Goal: Task Accomplishment & Management: Manage account settings

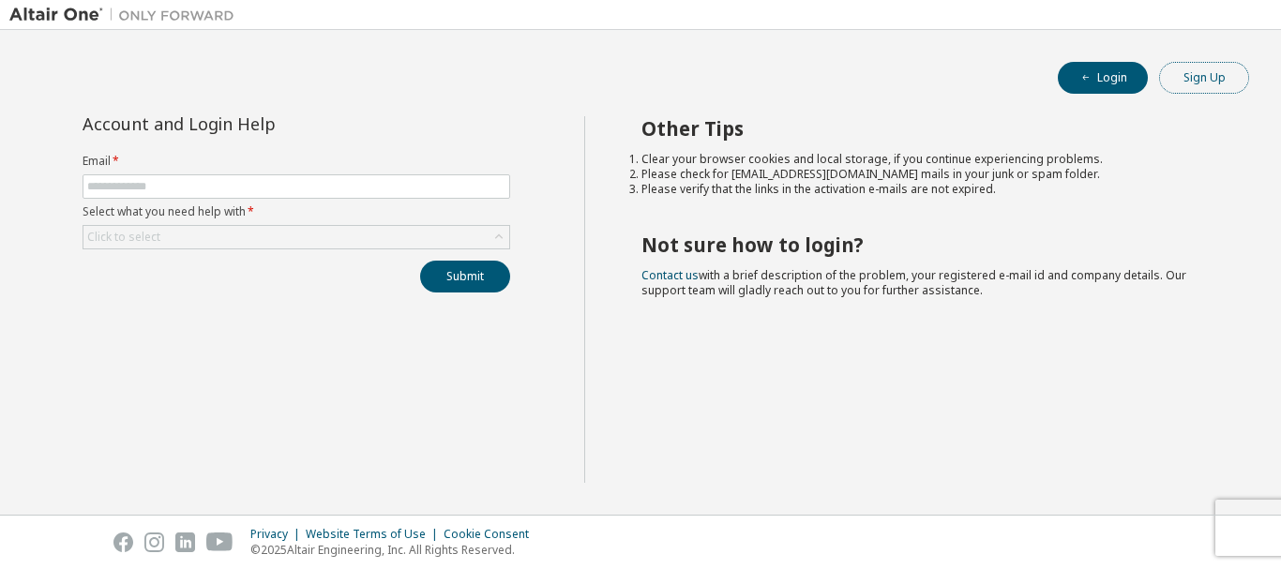
click at [1197, 78] on button "Sign Up" at bounding box center [1204, 78] width 90 height 32
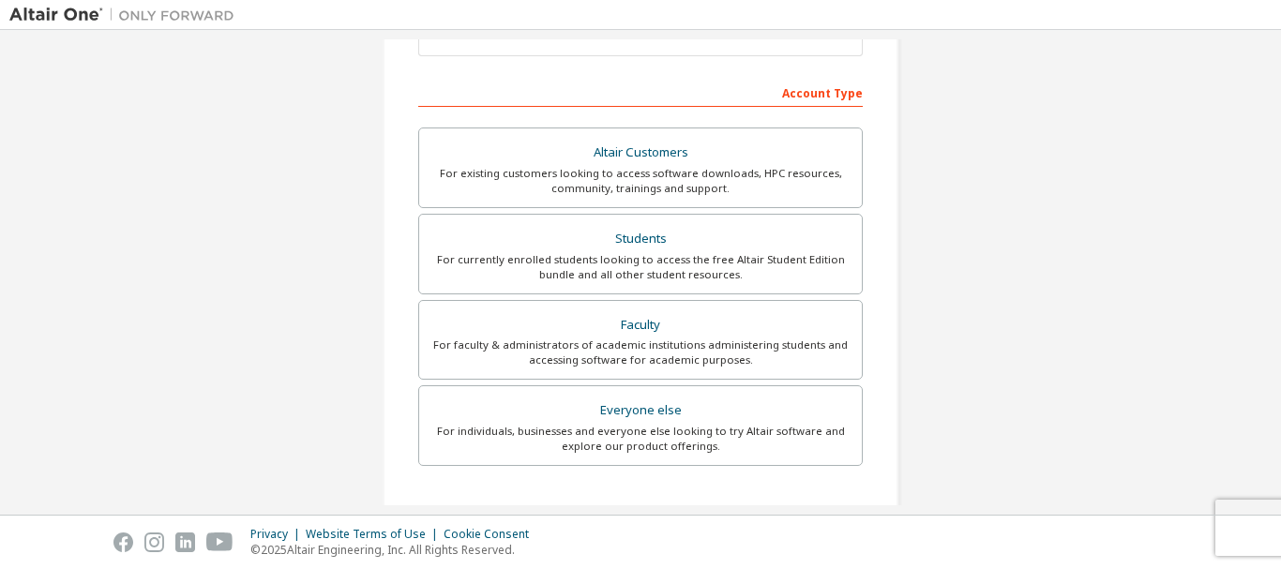
scroll to position [260, 0]
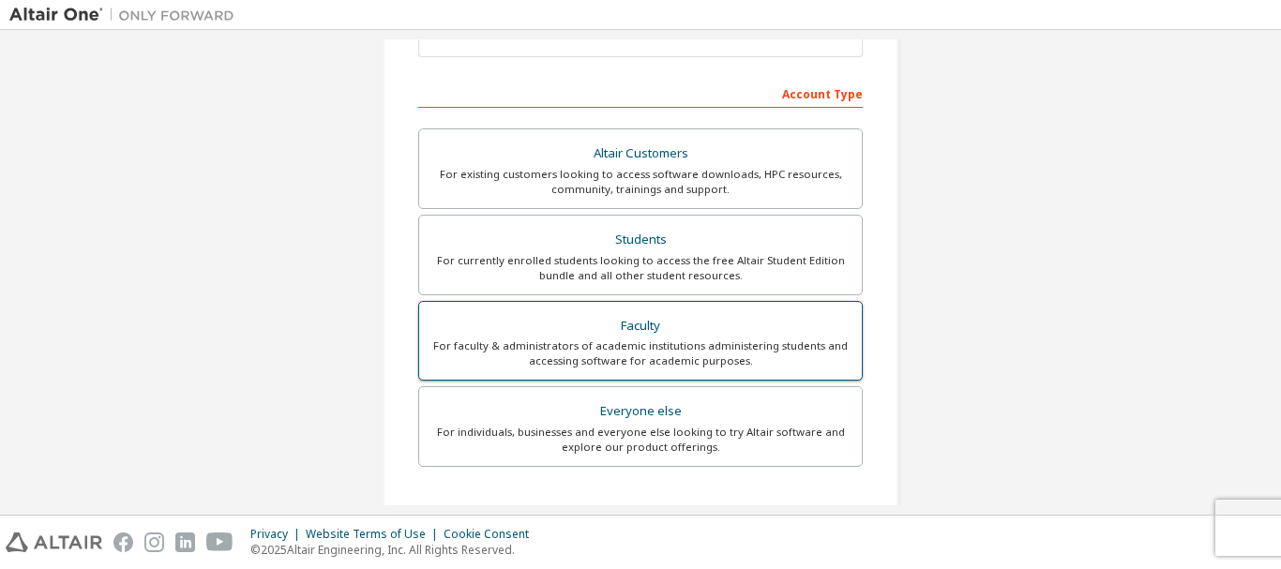
click at [753, 348] on div "For faculty & administrators of academic institutions administering students an…" at bounding box center [641, 354] width 420 height 30
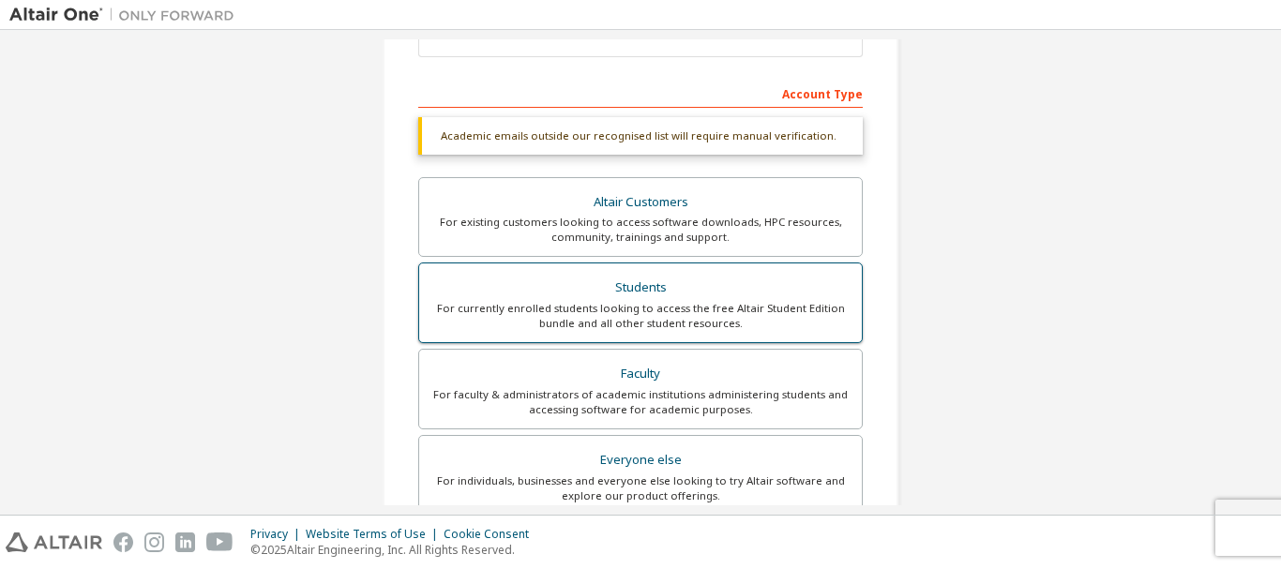
click at [683, 284] on div "Students" at bounding box center [641, 288] width 420 height 26
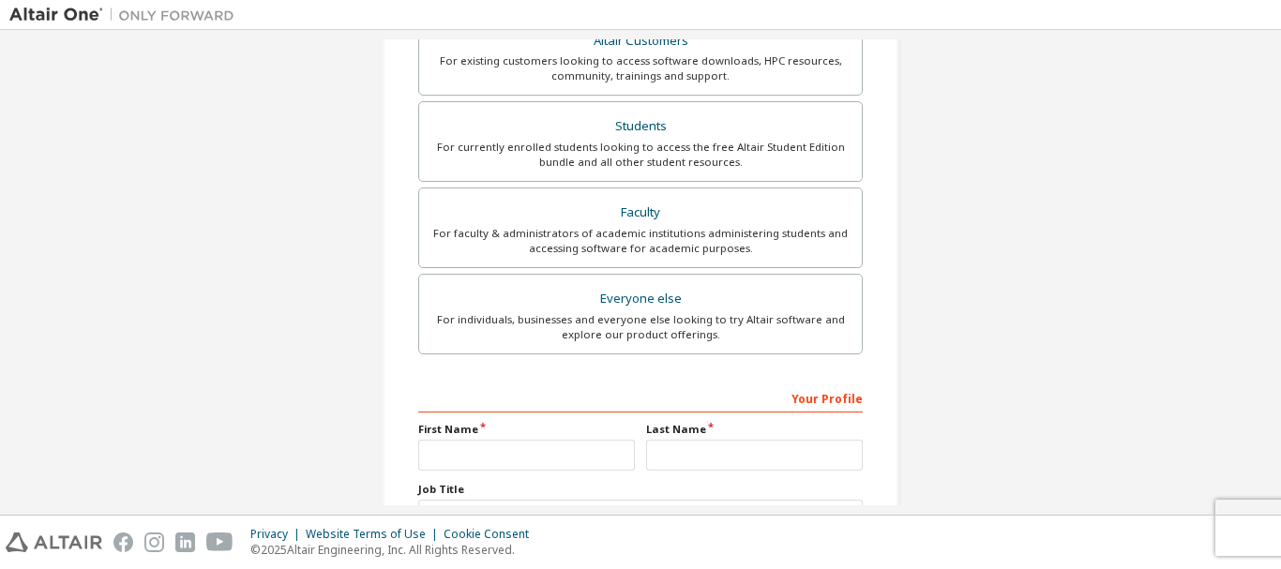
scroll to position [576, 0]
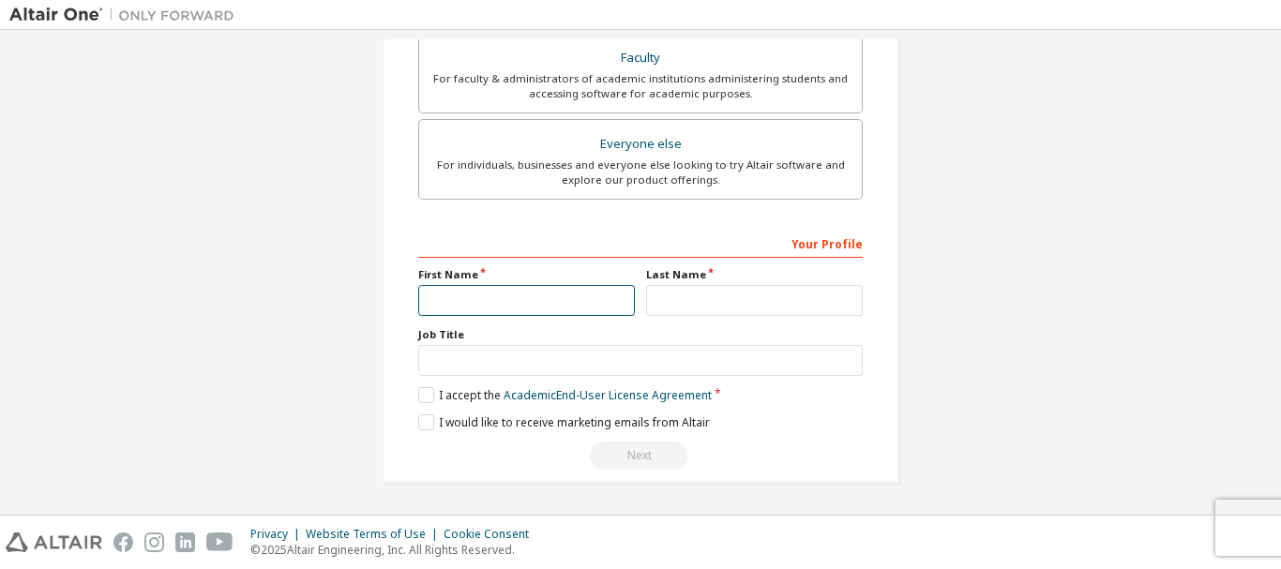
click at [446, 300] on input "text" at bounding box center [526, 300] width 217 height 31
type input "*******"
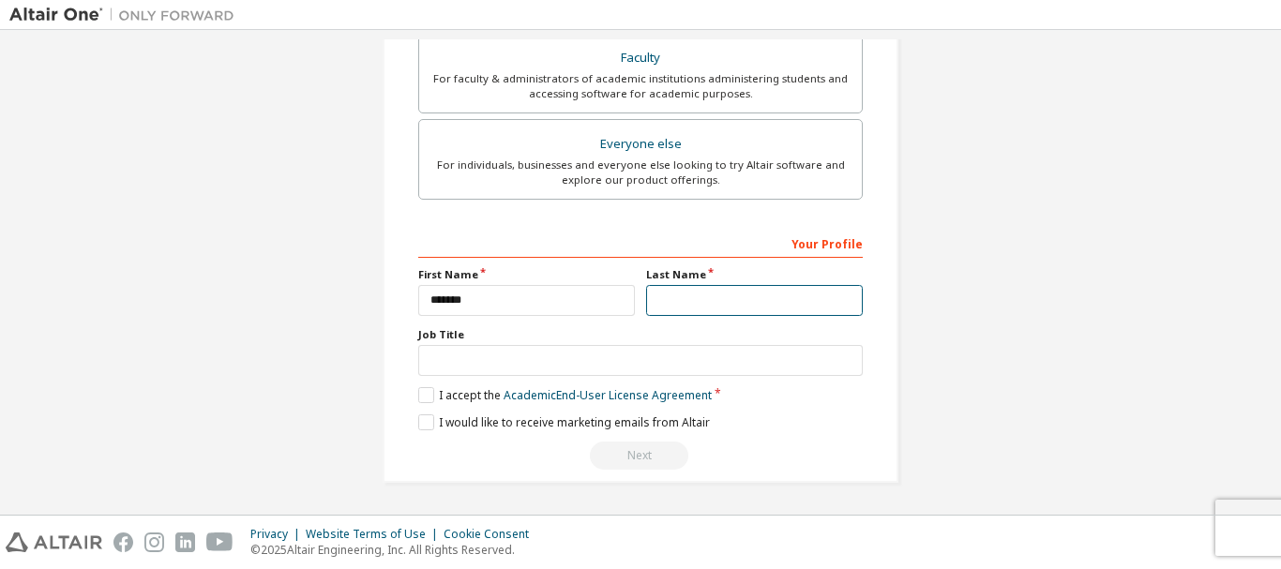
click at [731, 304] on input "text" at bounding box center [754, 300] width 217 height 31
type input "*********"
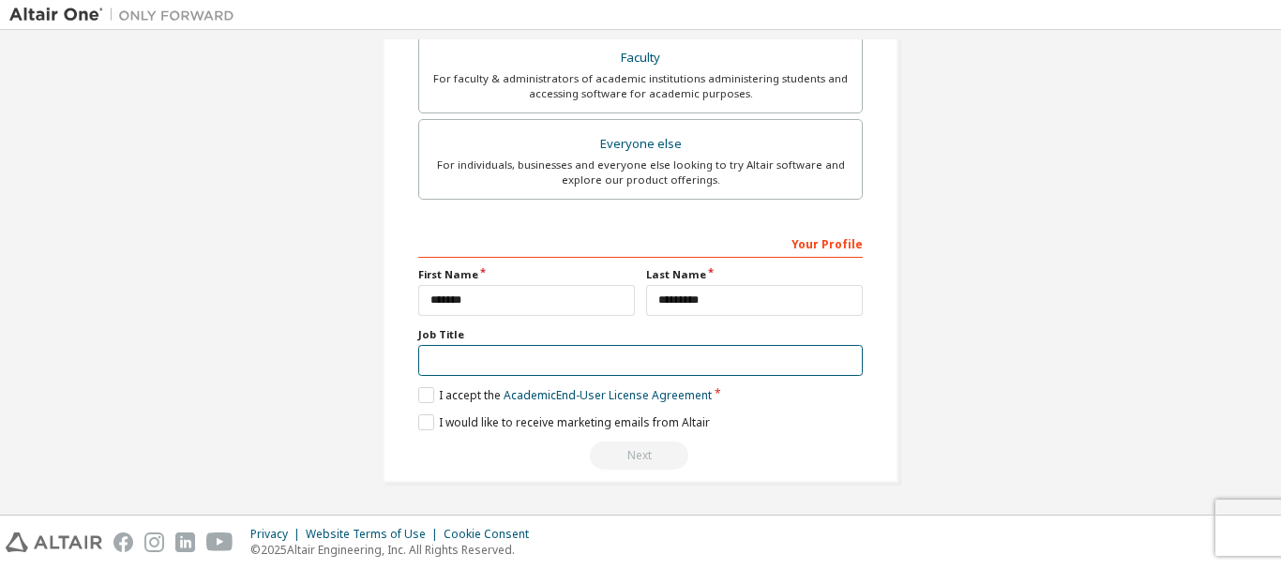
click at [598, 358] on input "text" at bounding box center [640, 360] width 445 height 31
type input "*******"
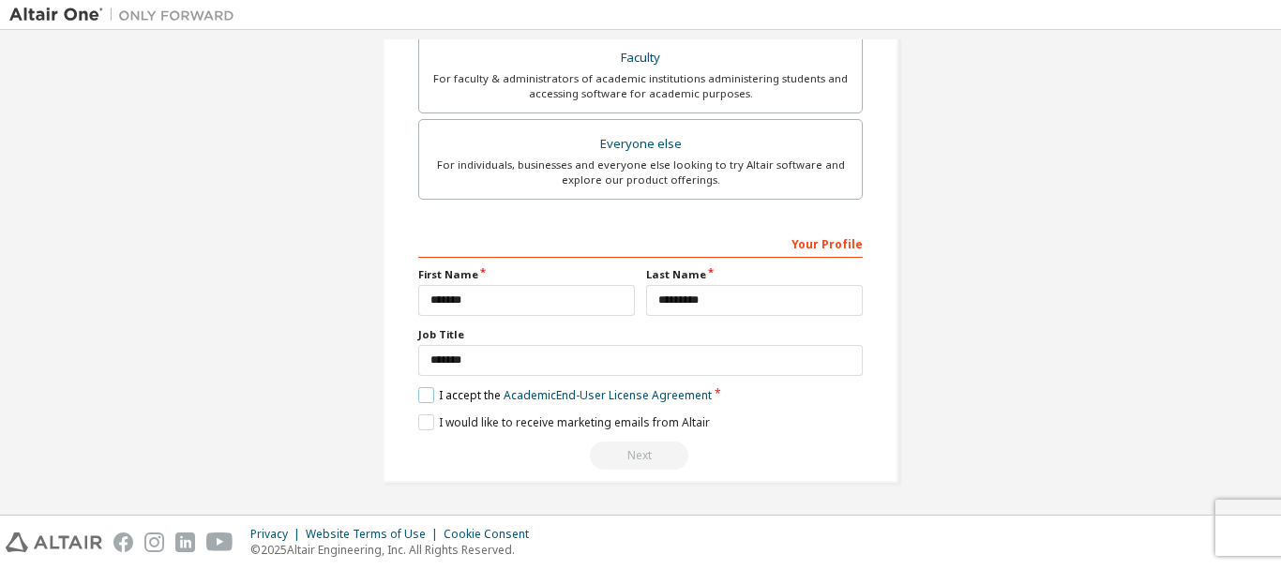
click at [423, 395] on label "I accept the Academic End-User License Agreement" at bounding box center [565, 395] width 294 height 16
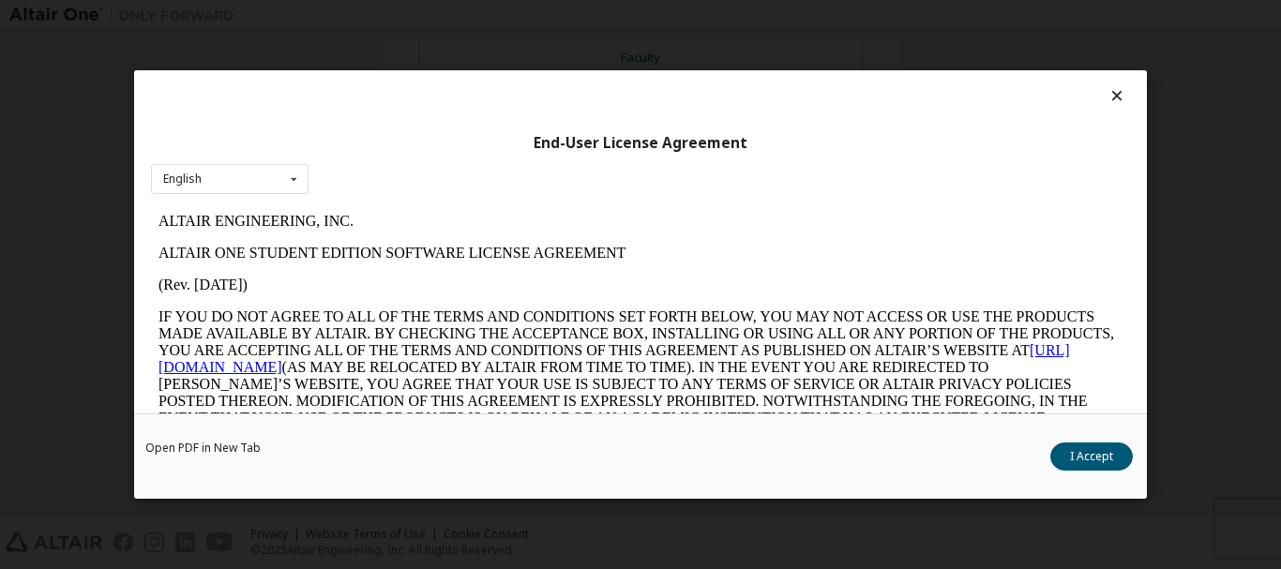
scroll to position [0, 0]
click at [1107, 447] on button "I Accept" at bounding box center [1091, 457] width 83 height 28
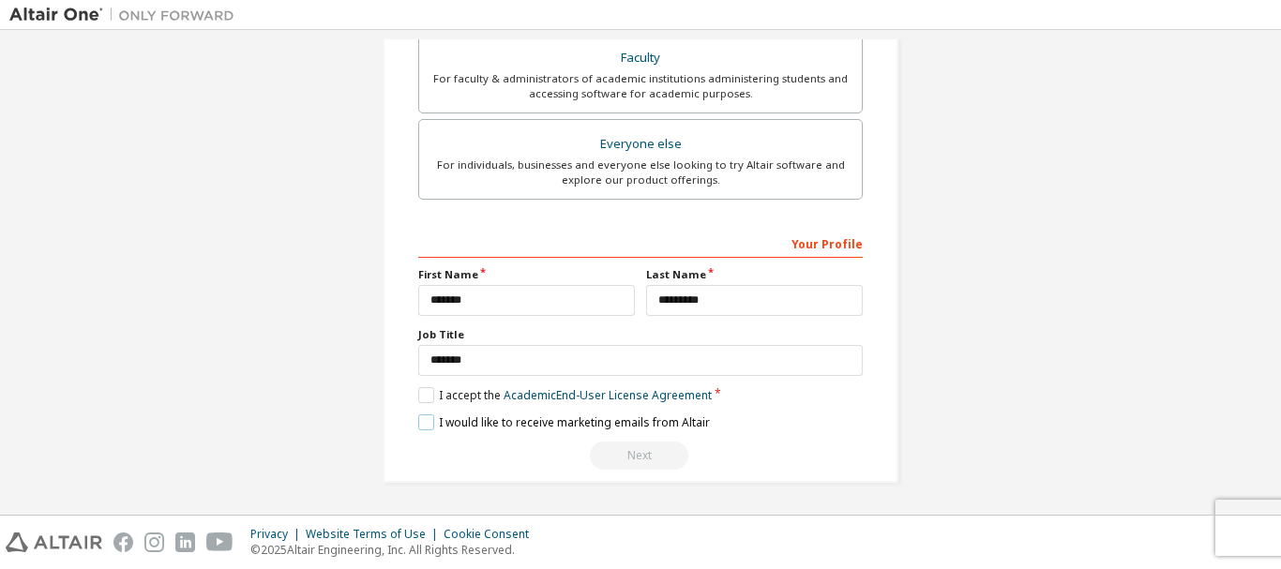
click at [424, 416] on label "I would like to receive marketing emails from Altair" at bounding box center [564, 423] width 292 height 16
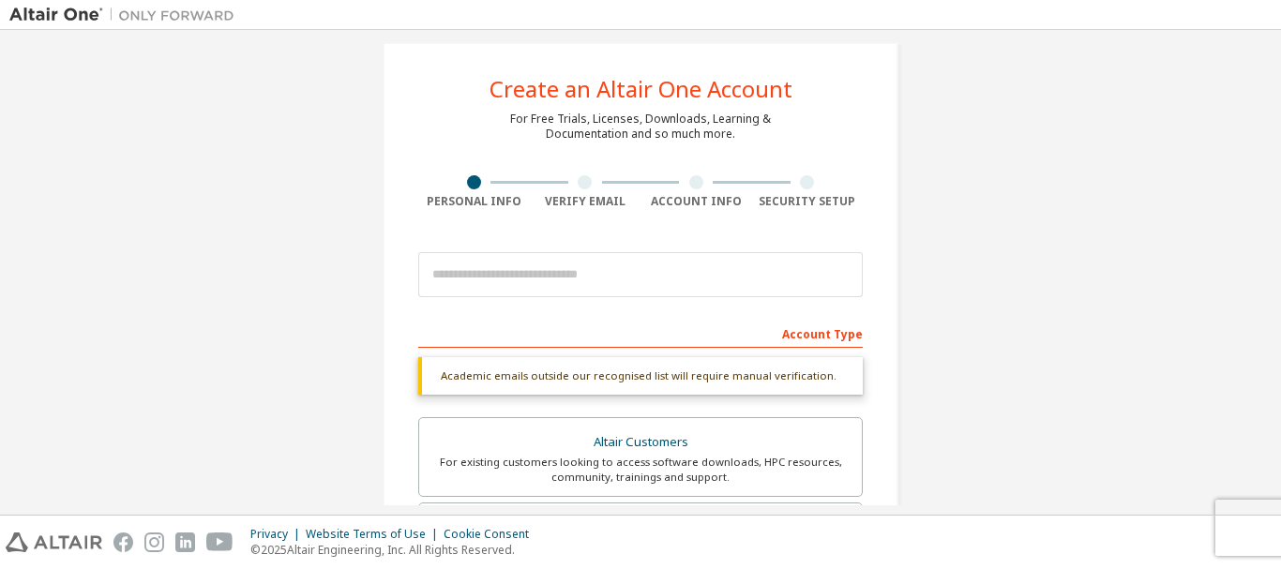
scroll to position [576, 0]
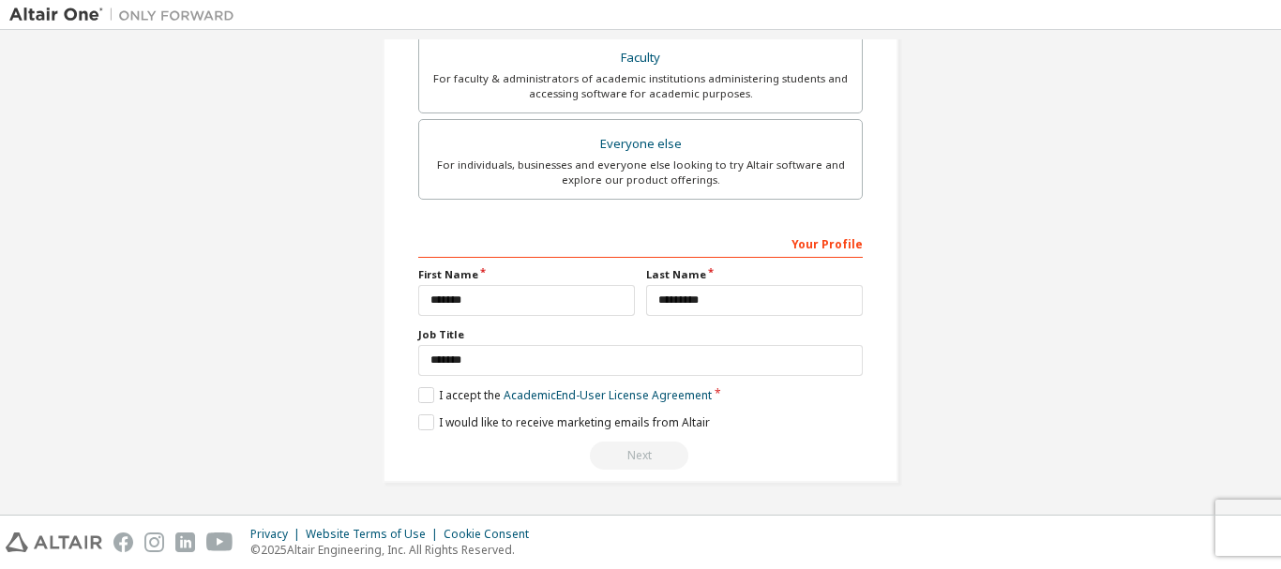
click at [584, 464] on div "Next" at bounding box center [640, 456] width 445 height 28
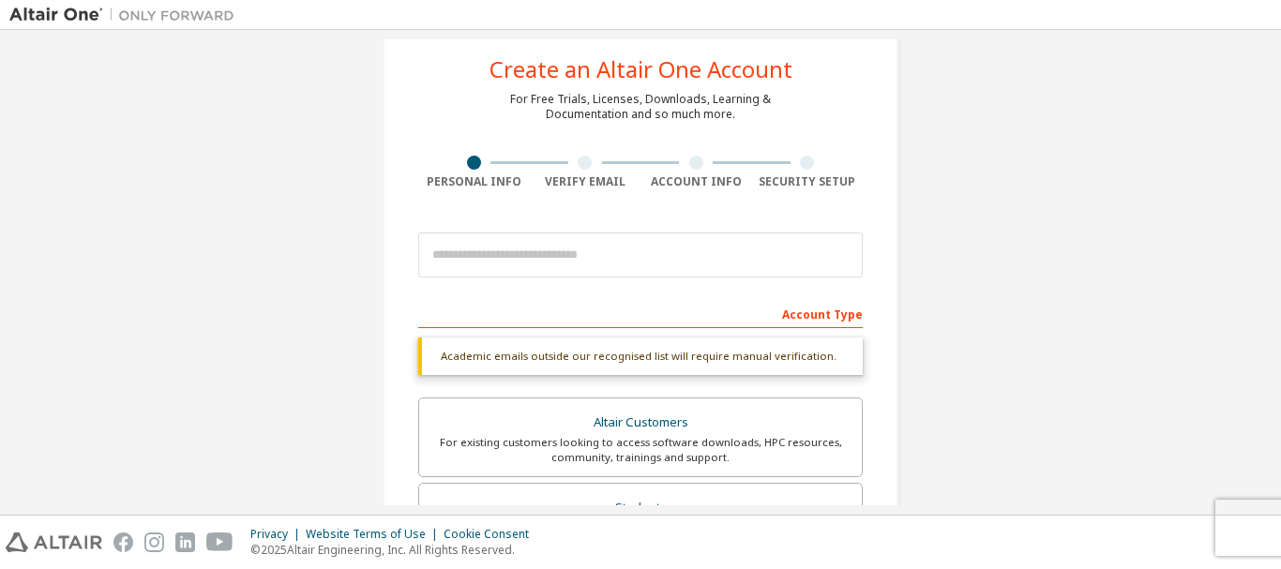
scroll to position [38, 0]
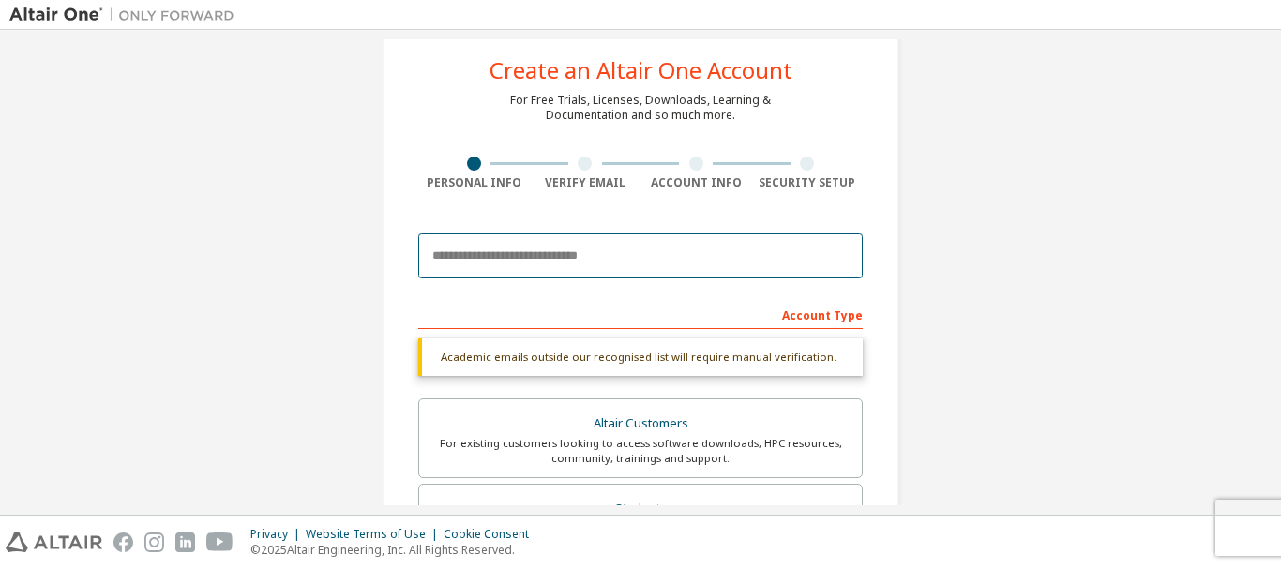
click at [513, 273] on input "email" at bounding box center [640, 256] width 445 height 45
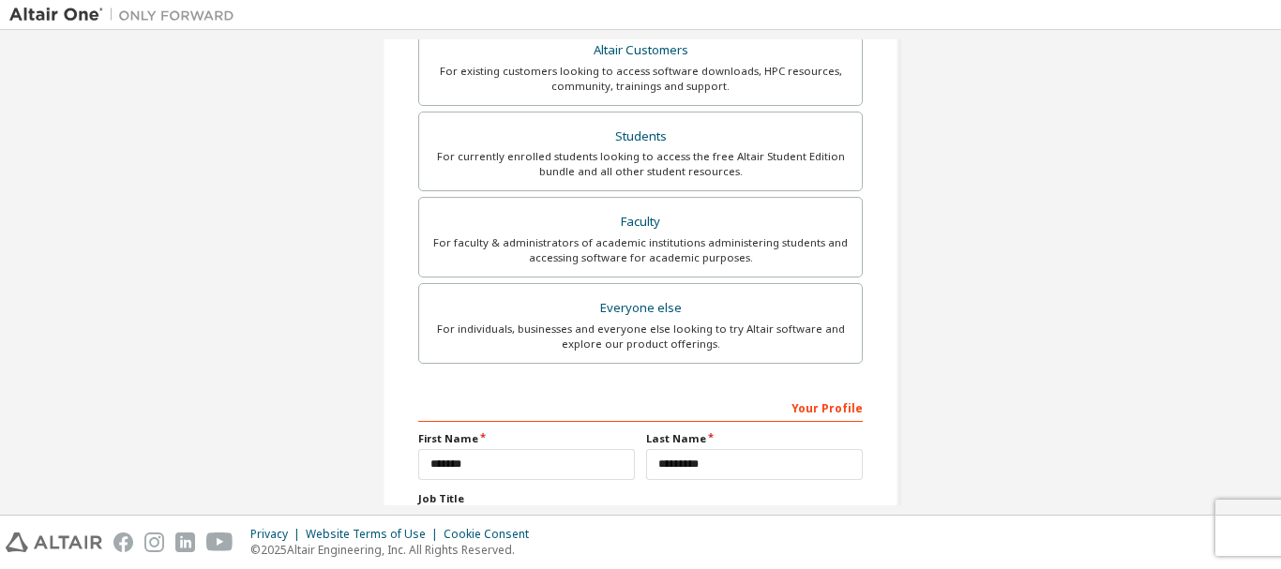
scroll to position [591, 0]
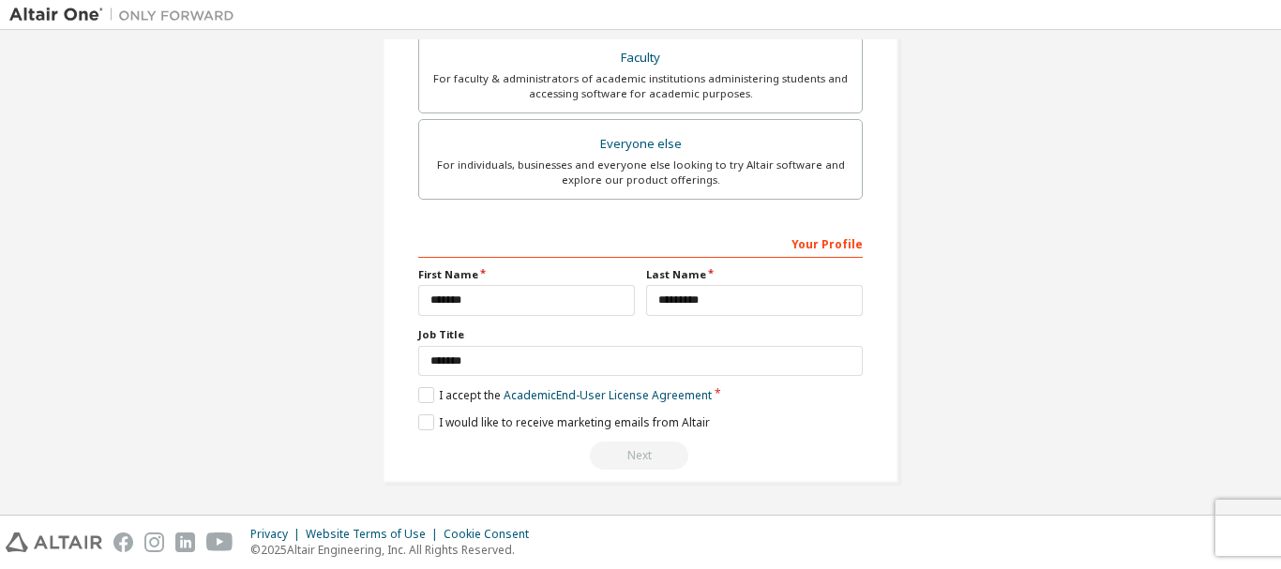
click at [634, 450] on div "Next" at bounding box center [640, 456] width 445 height 28
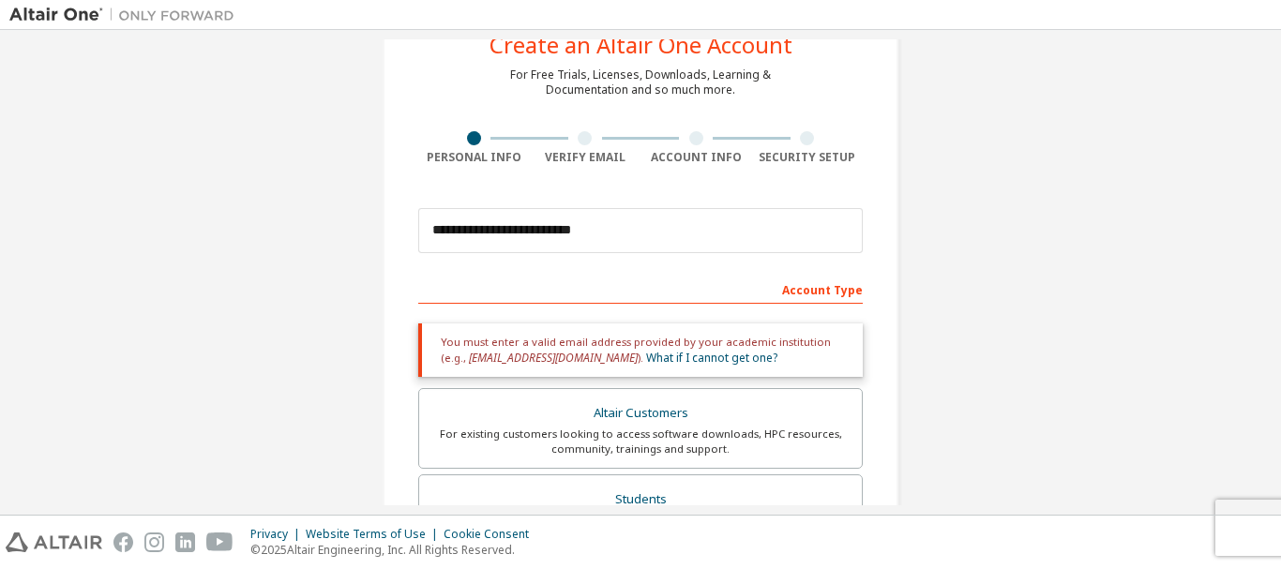
scroll to position [0, 0]
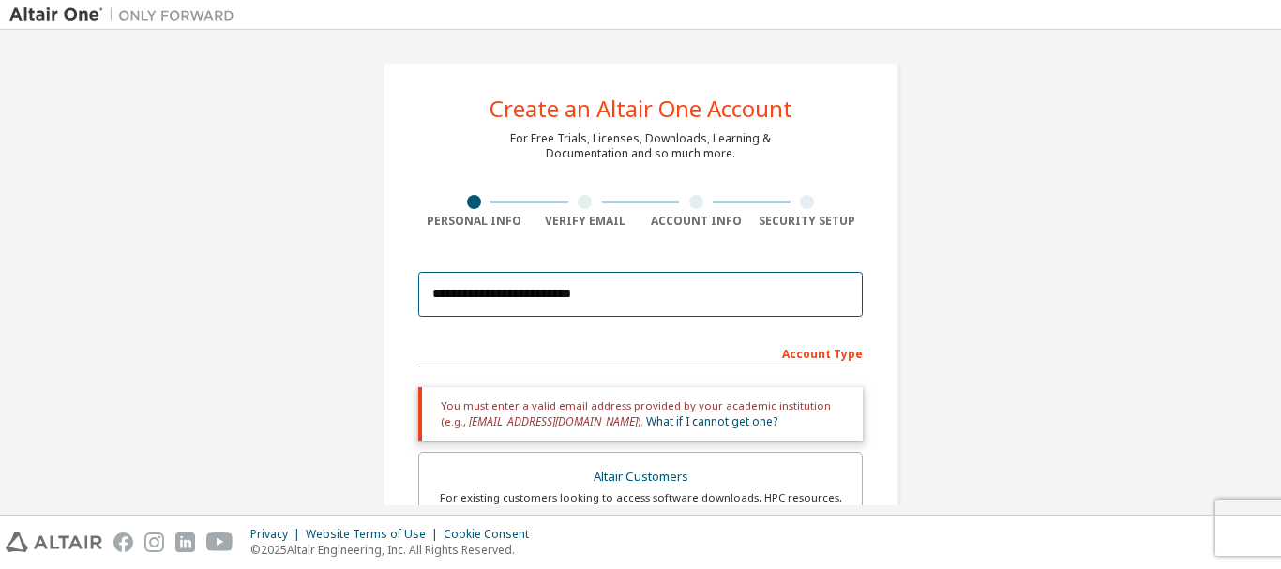
click at [567, 294] on input "**********" at bounding box center [640, 294] width 445 height 45
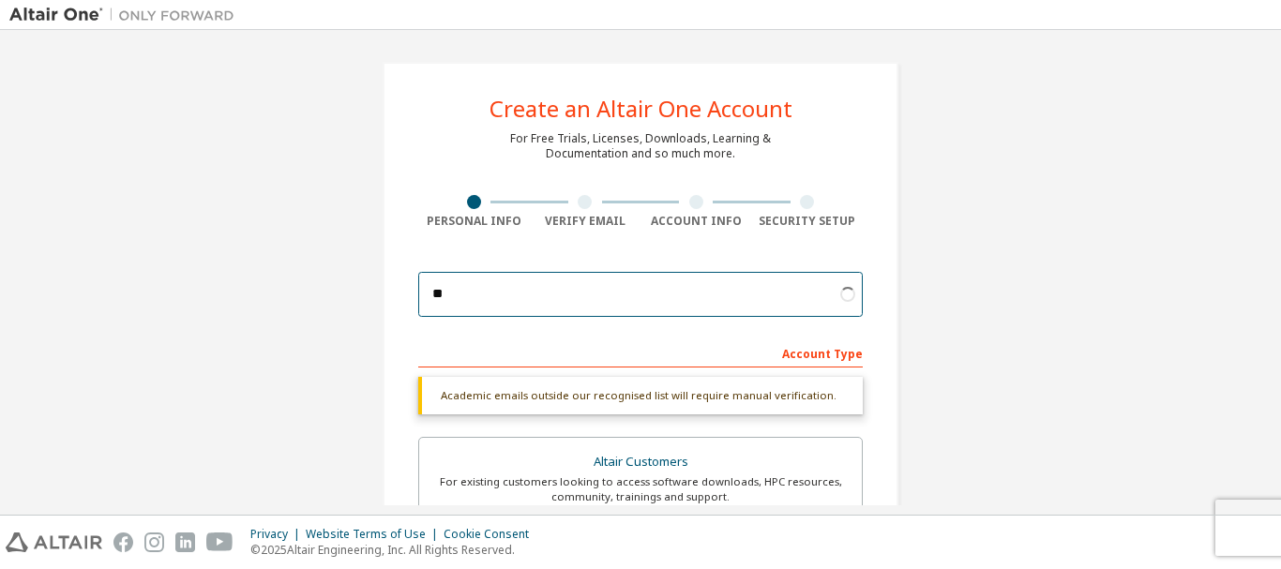
type input "*"
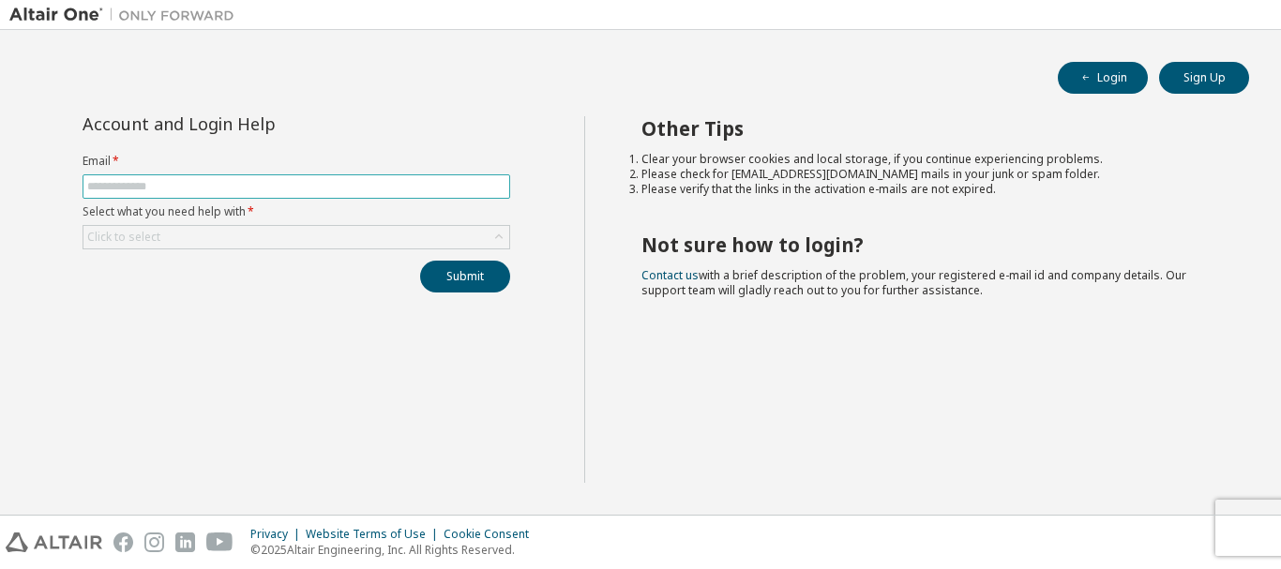
click at [123, 187] on input "text" at bounding box center [296, 186] width 418 height 15
type input "*"
type input "**********"
click at [128, 234] on div "Click to select" at bounding box center [123, 237] width 73 height 15
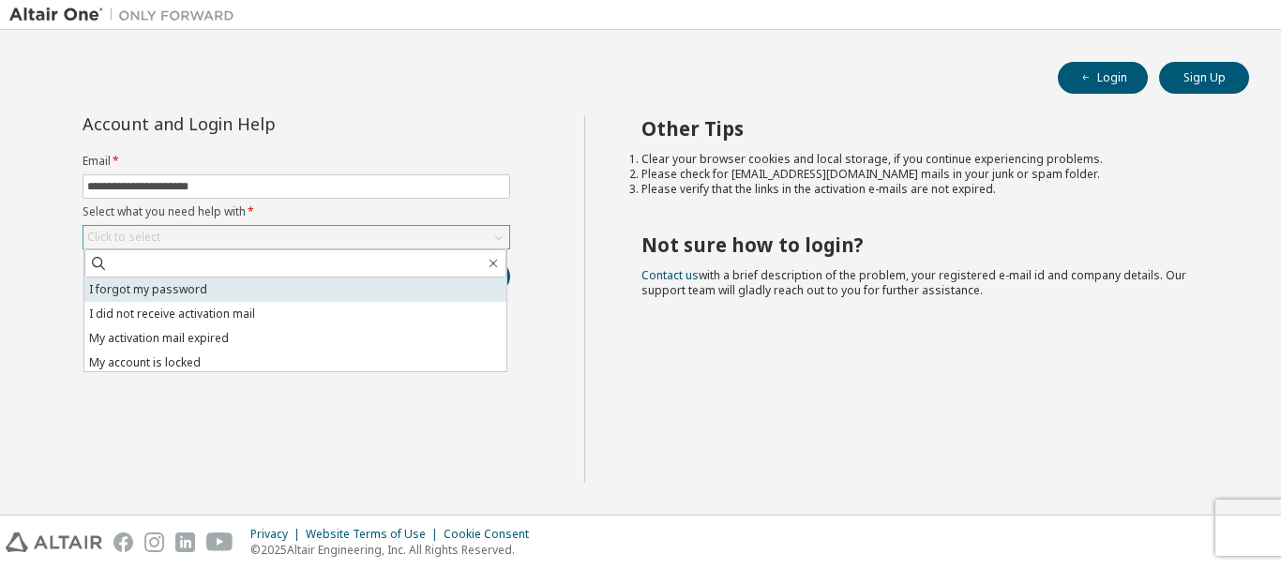
click at [137, 291] on li "I forgot my password" at bounding box center [295, 290] width 422 height 24
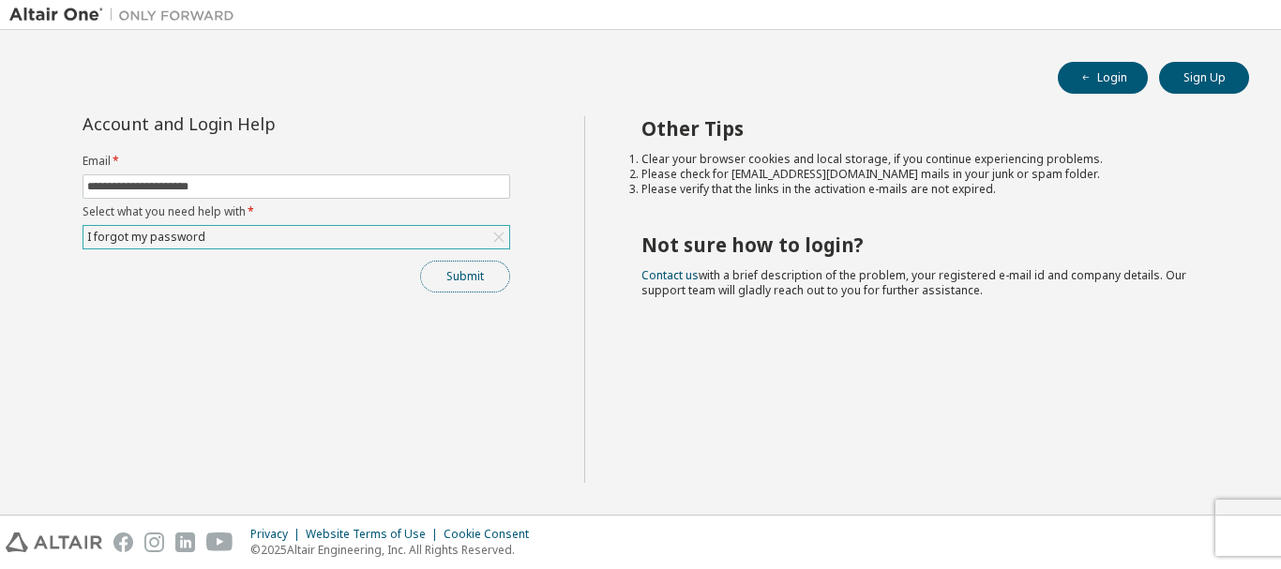
click at [451, 280] on button "Submit" at bounding box center [465, 277] width 90 height 32
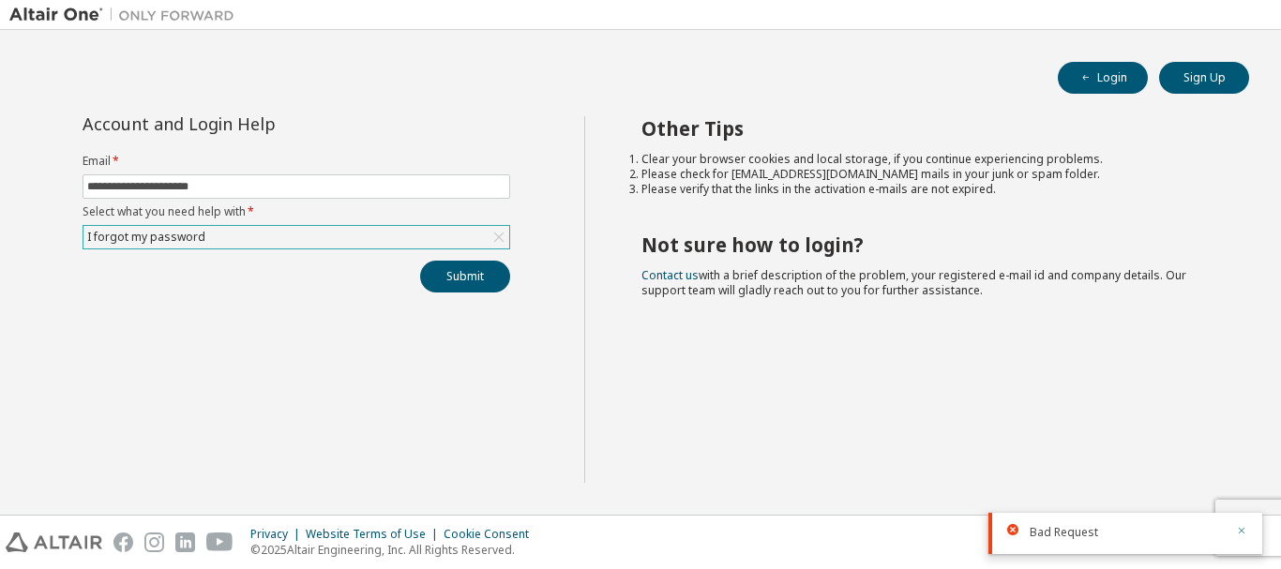
click at [1243, 530] on icon "button" at bounding box center [1242, 531] width 7 height 7
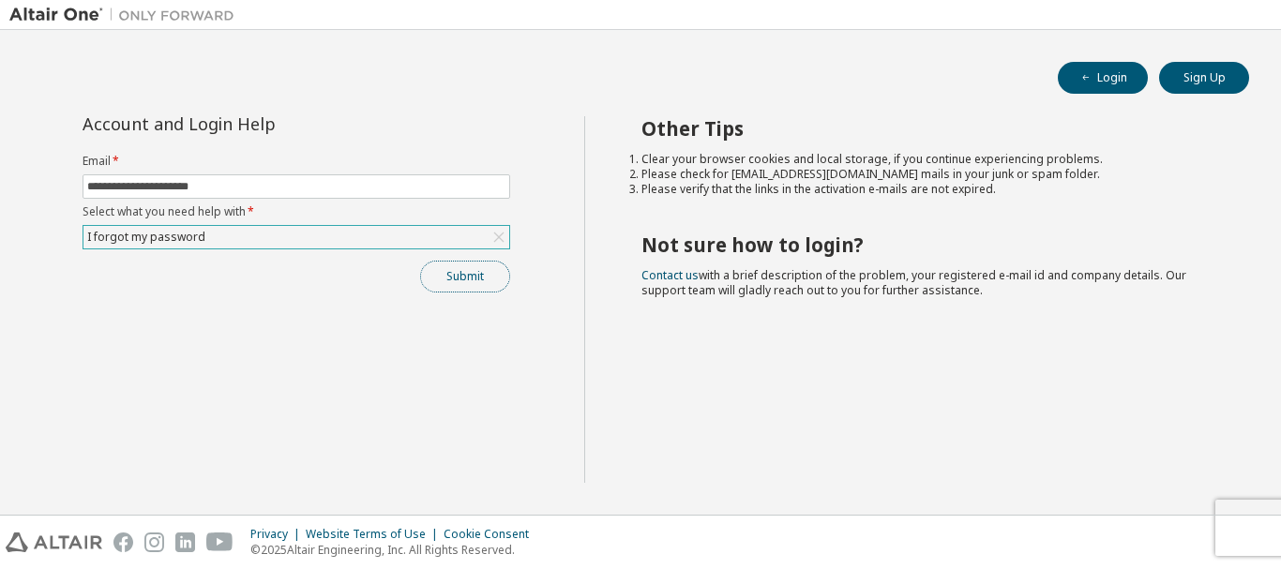
click at [465, 280] on button "Submit" at bounding box center [465, 277] width 90 height 32
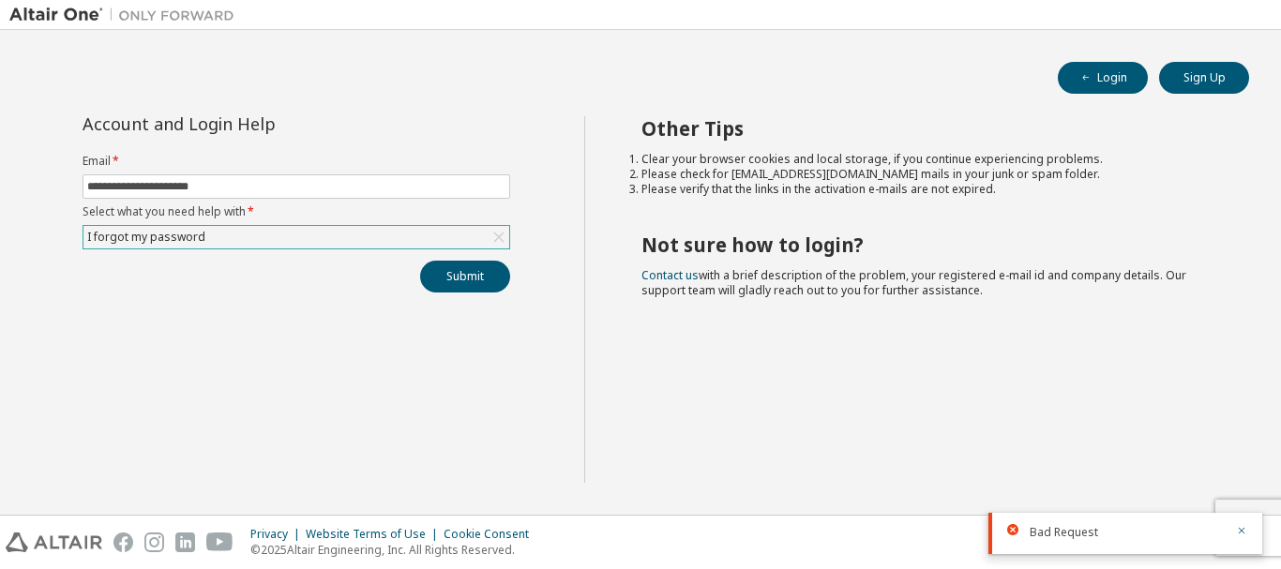
click at [280, 241] on div "I forgot my password" at bounding box center [296, 237] width 426 height 23
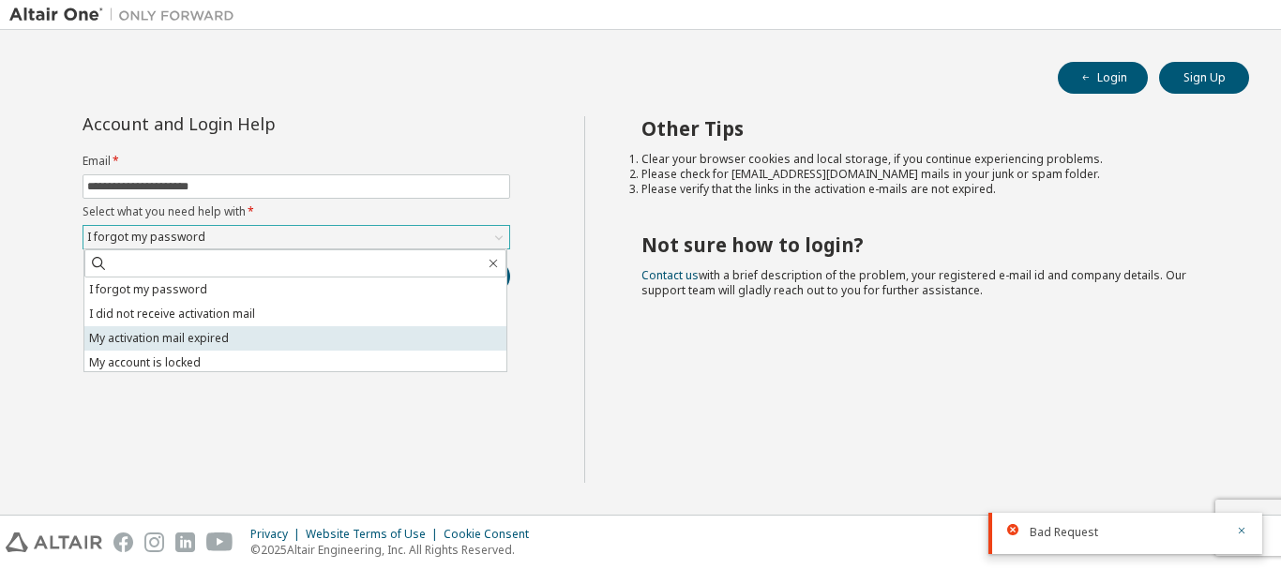
click at [199, 334] on li "My activation mail expired" at bounding box center [295, 338] width 422 height 24
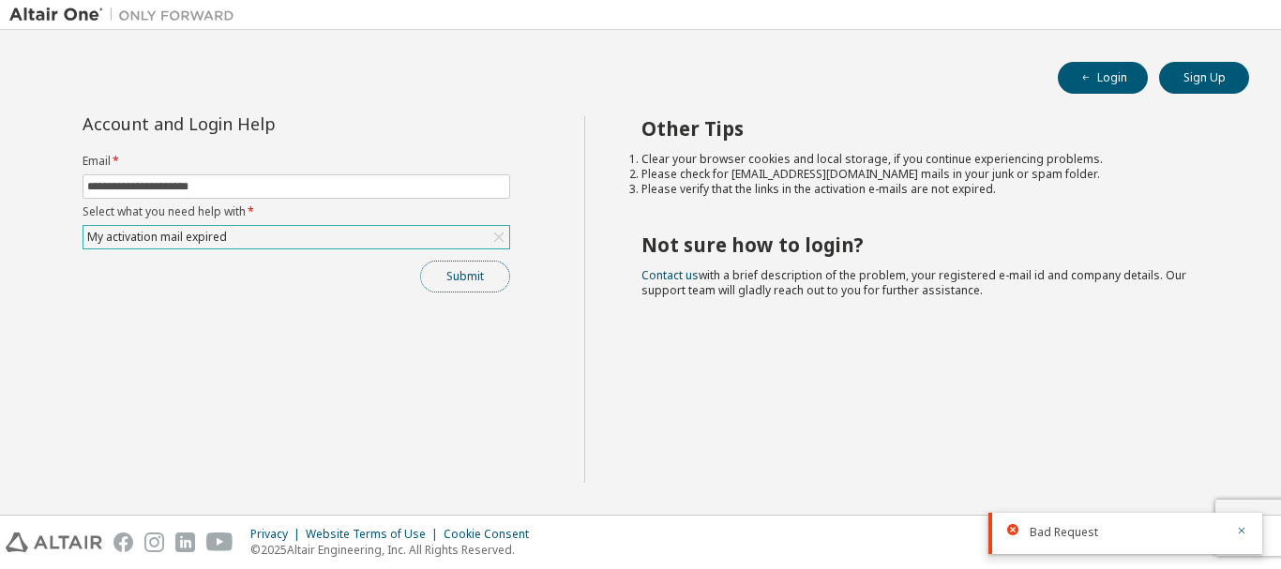
click at [446, 283] on button "Submit" at bounding box center [465, 277] width 90 height 32
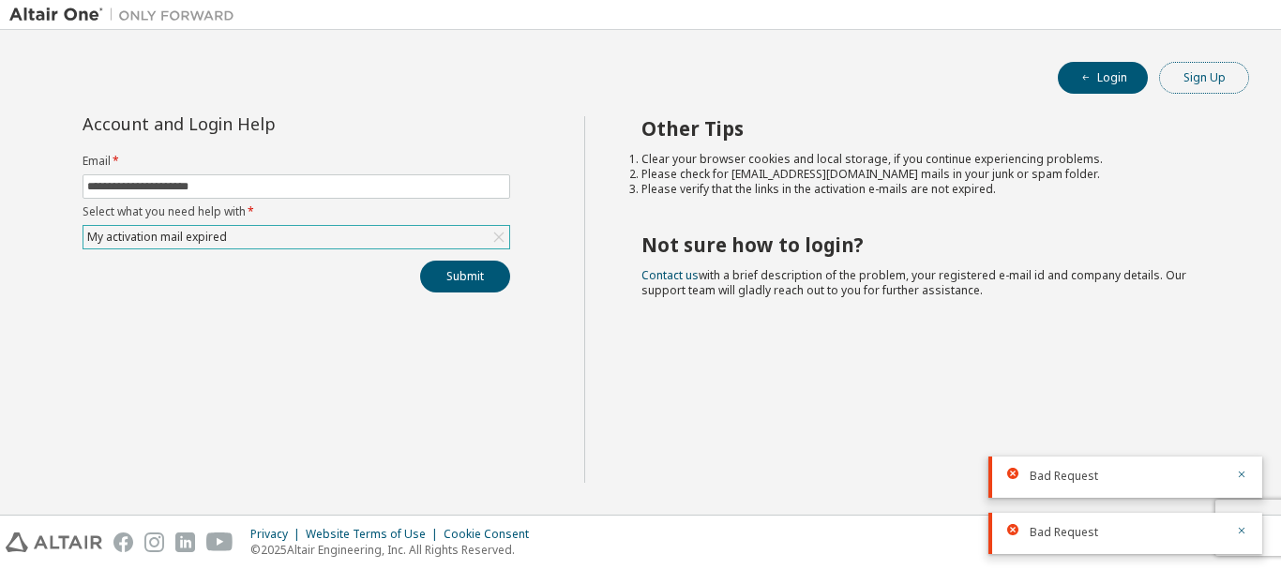
click at [1178, 76] on button "Sign Up" at bounding box center [1204, 78] width 90 height 32
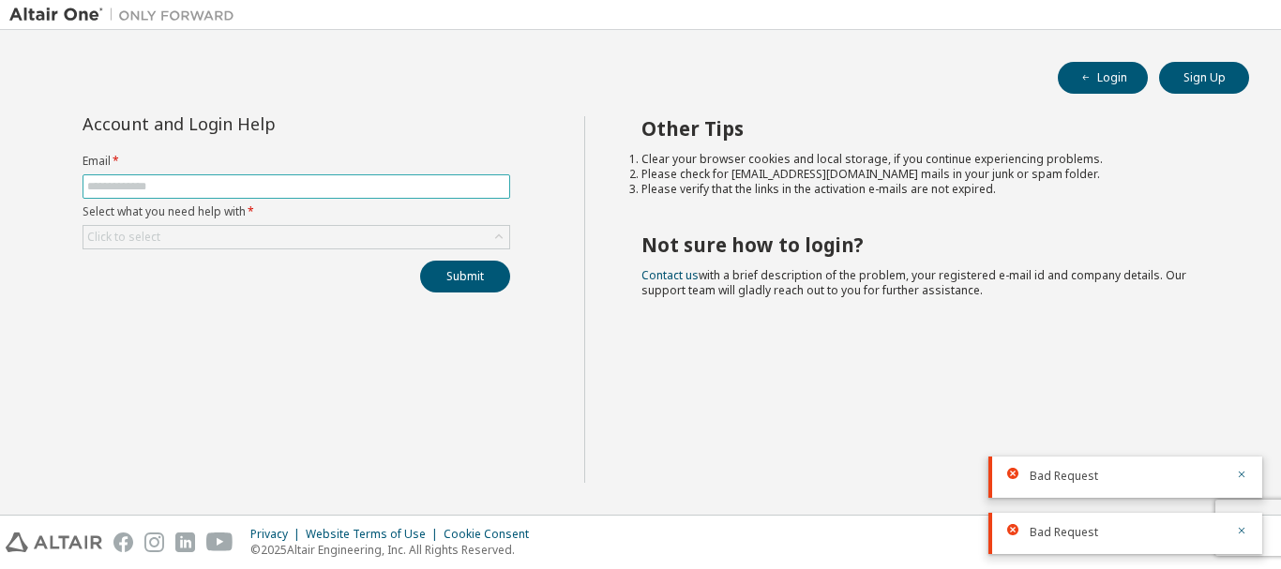
click at [141, 179] on input "text" at bounding box center [296, 186] width 418 height 15
type input "**********"
click at [160, 234] on div "Click to select" at bounding box center [123, 237] width 79 height 21
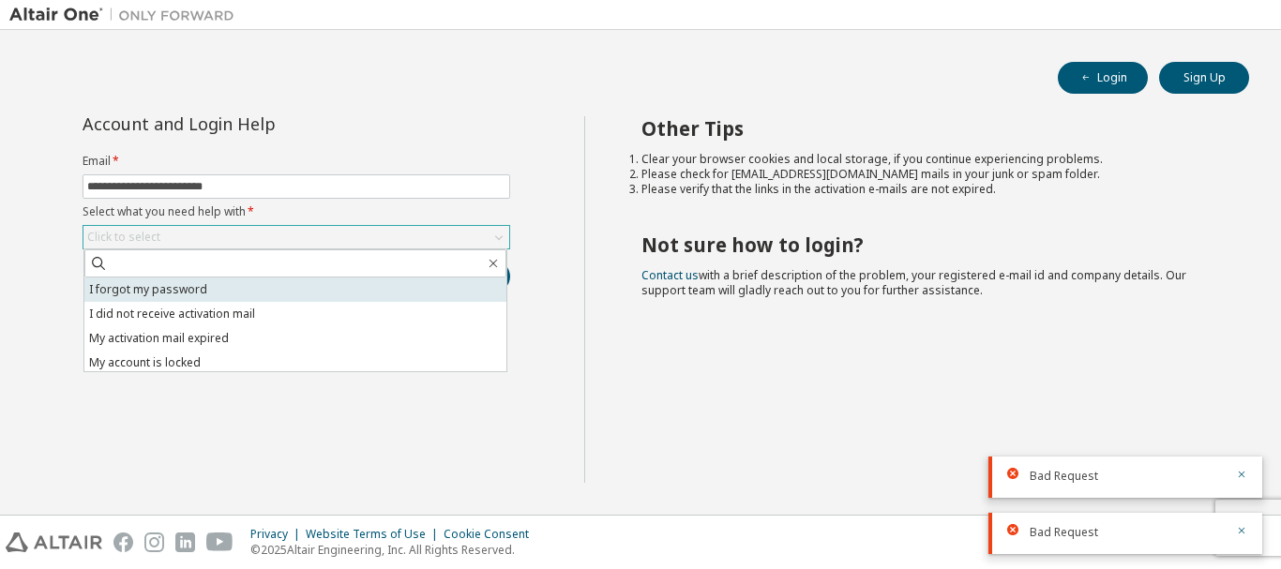
click at [169, 291] on li "I forgot my password" at bounding box center [295, 290] width 422 height 24
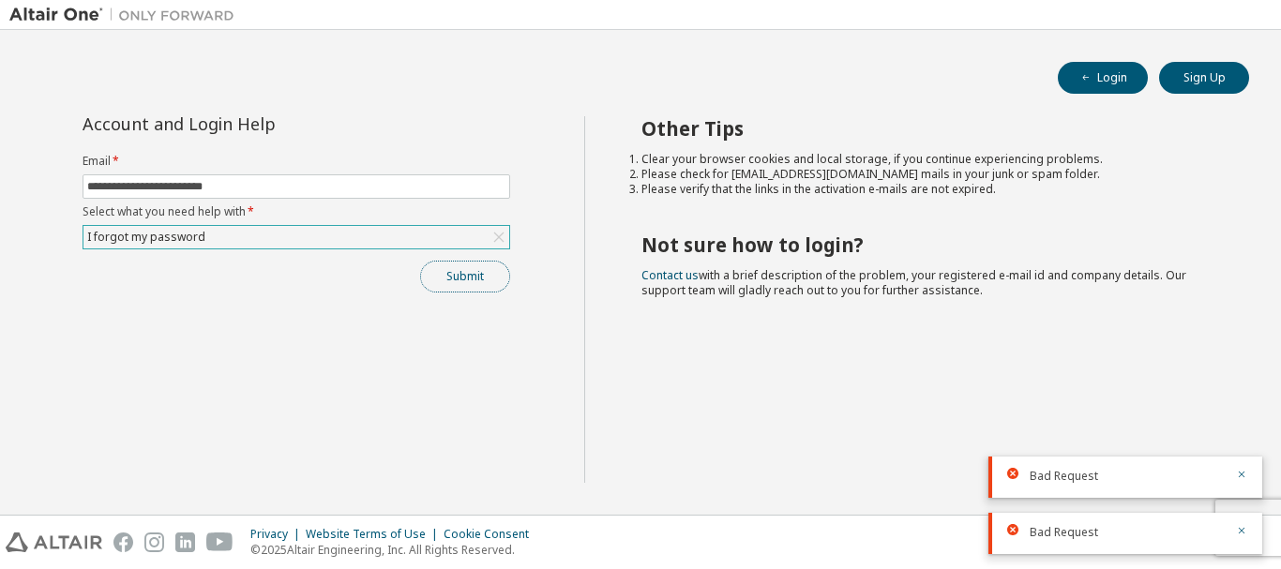
click at [464, 275] on button "Submit" at bounding box center [465, 277] width 90 height 32
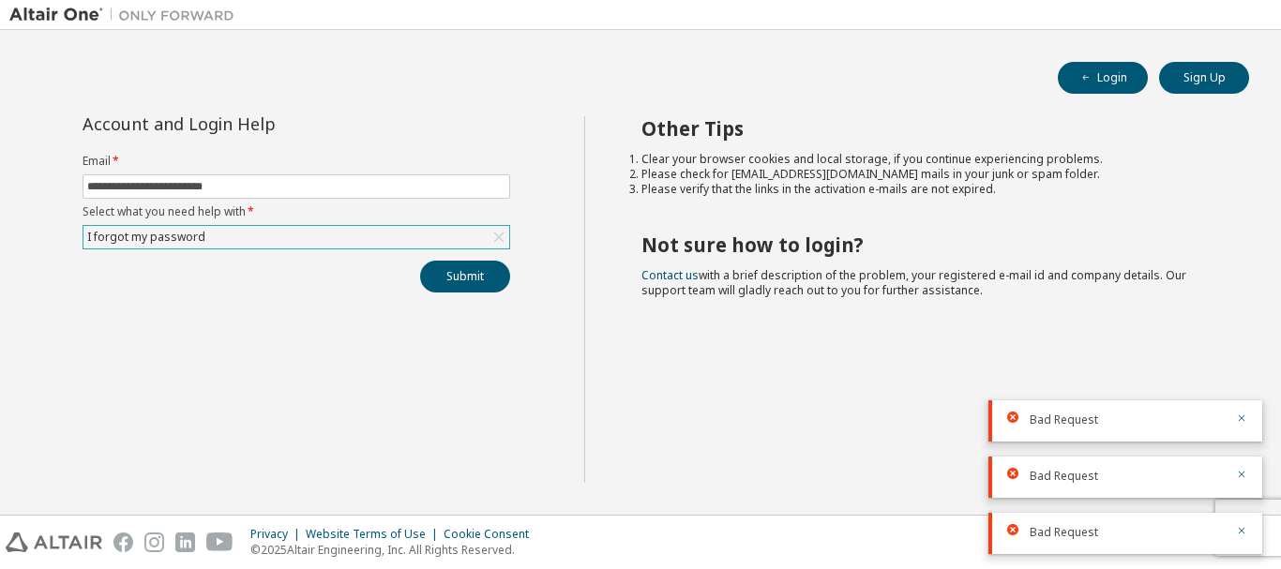
click at [420, 246] on div "I forgot my password" at bounding box center [296, 237] width 426 height 23
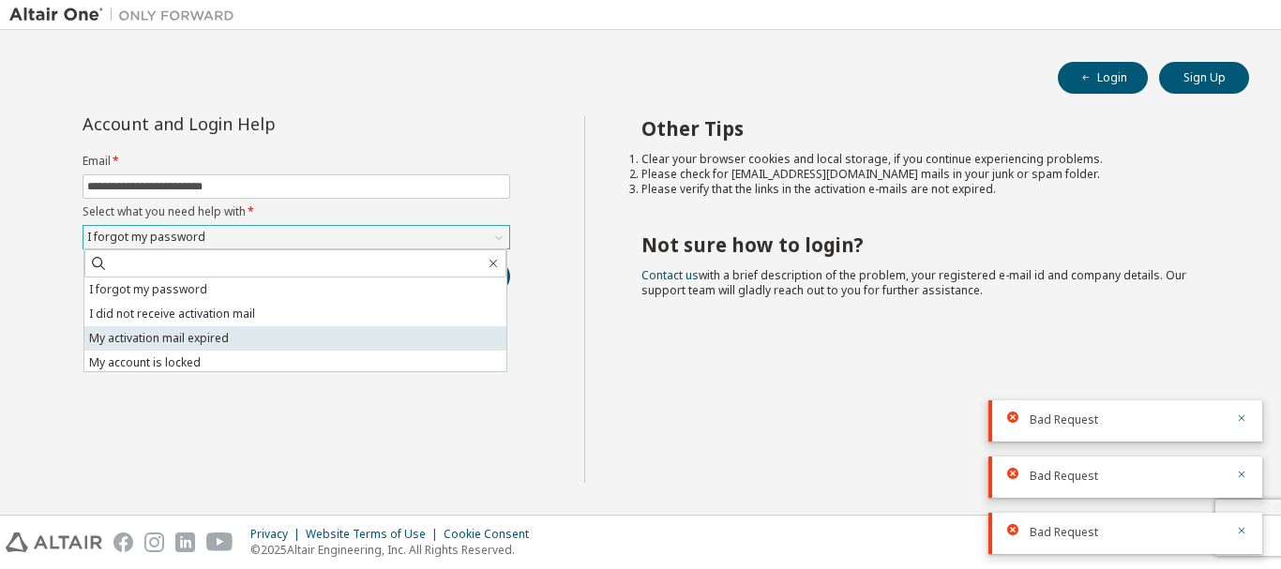
click at [187, 336] on li "My activation mail expired" at bounding box center [295, 338] width 422 height 24
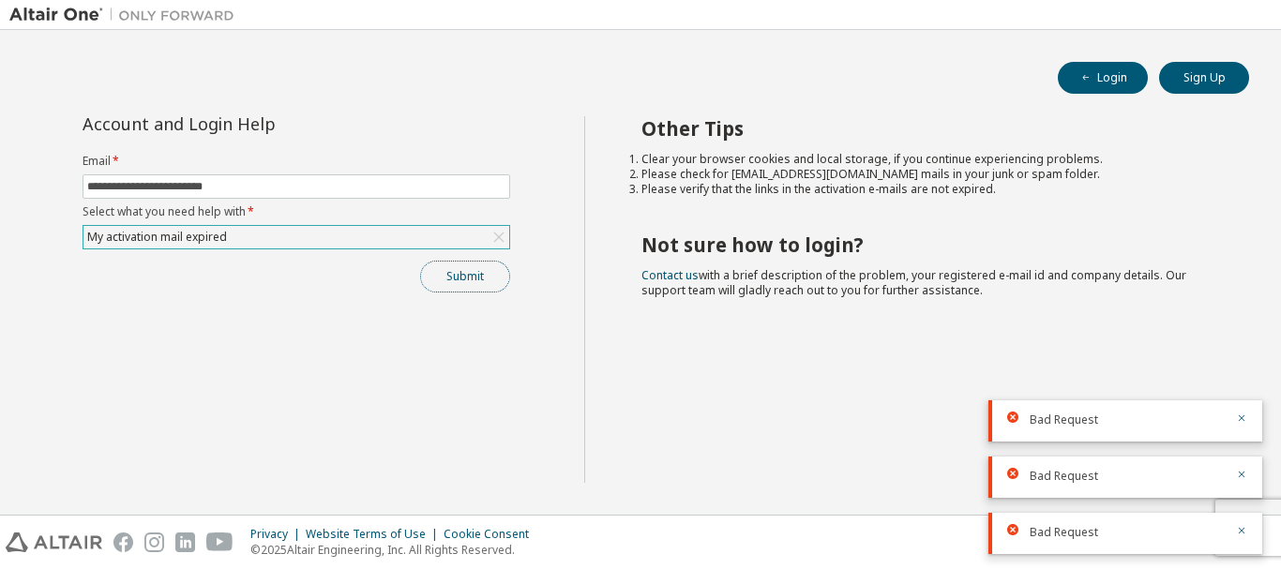
click at [451, 278] on button "Submit" at bounding box center [465, 277] width 90 height 32
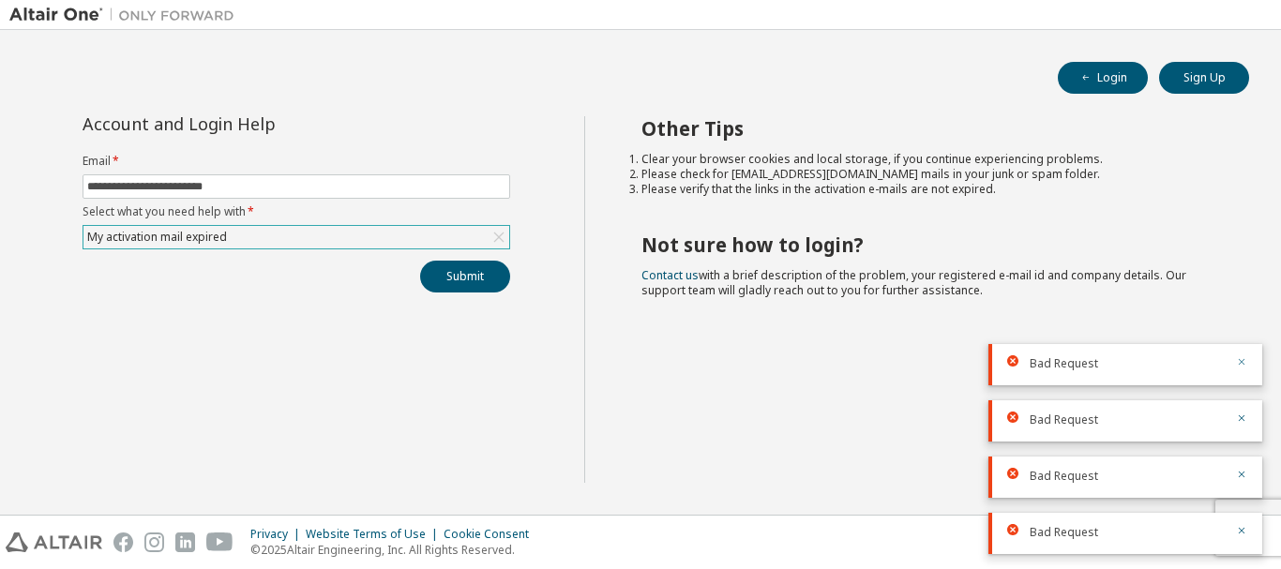
click at [1244, 357] on icon "button" at bounding box center [1241, 361] width 11 height 11
click at [1240, 416] on icon "button" at bounding box center [1242, 419] width 7 height 7
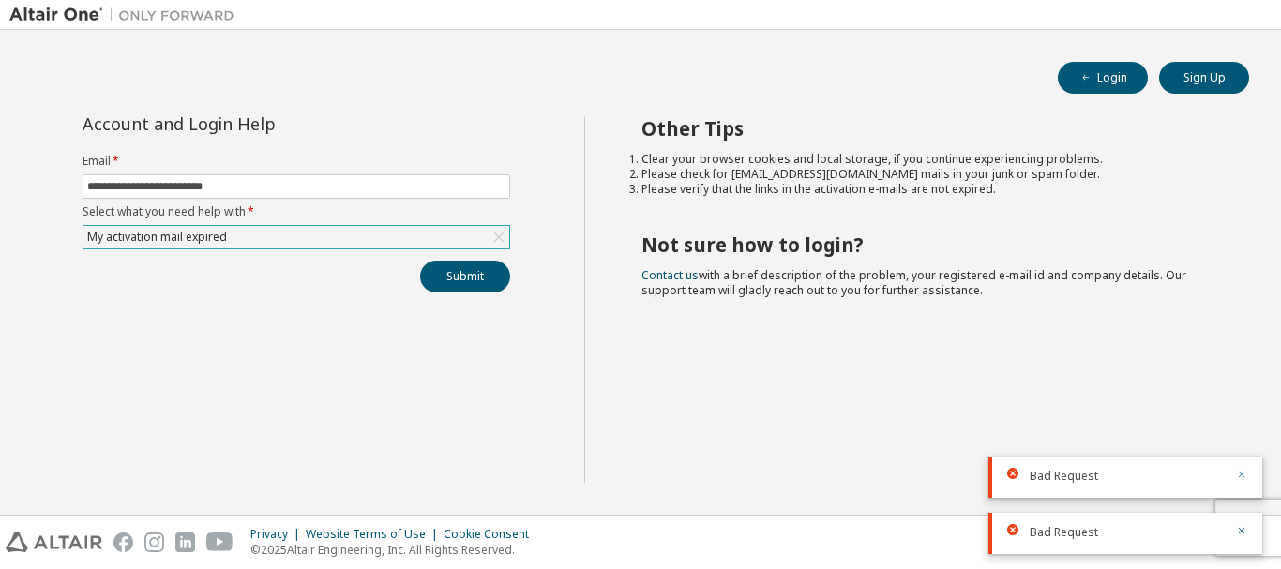
click at [1241, 477] on icon "button" at bounding box center [1241, 474] width 11 height 11
click at [1241, 536] on icon "button" at bounding box center [1241, 530] width 11 height 11
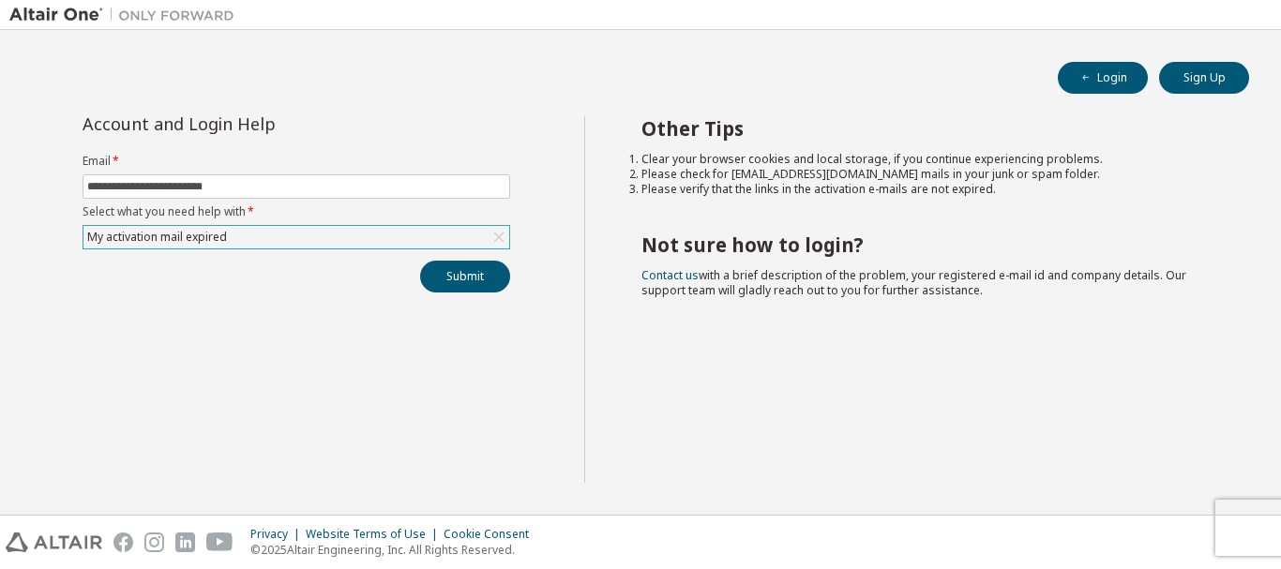
click at [1241, 536] on div "Privacy Website Terms of Use Cookie Consent © 2025 Altair Engineering, Inc. All…" at bounding box center [640, 542] width 1281 height 53
click at [291, 233] on div "My activation mail expired" at bounding box center [296, 237] width 426 height 23
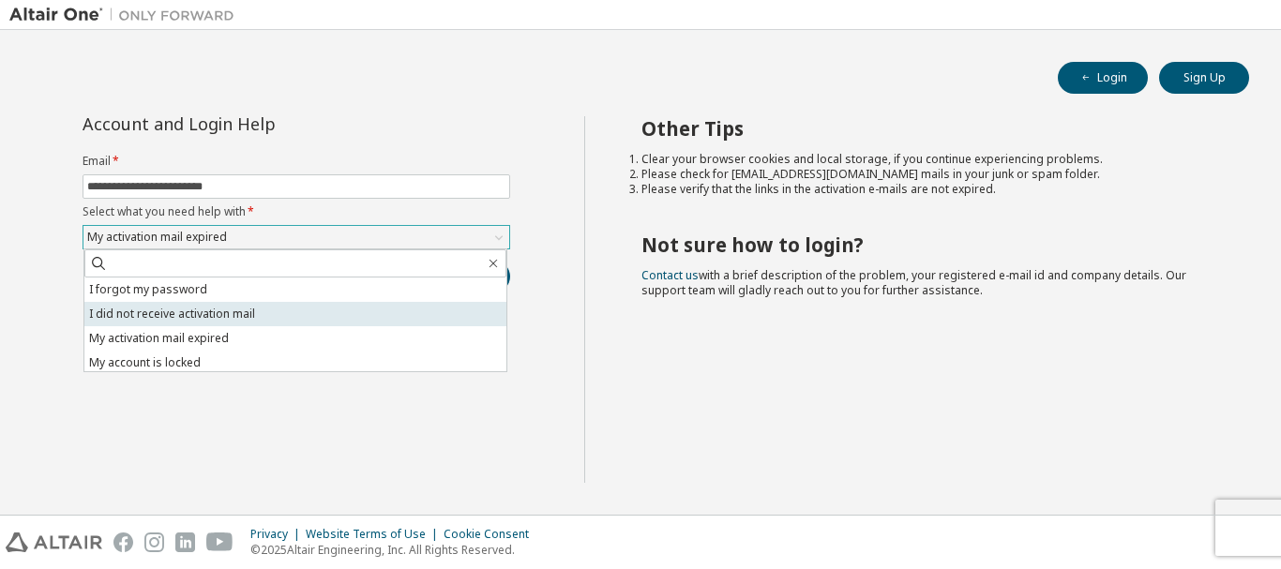
click at [181, 307] on li "I did not receive activation mail" at bounding box center [295, 314] width 422 height 24
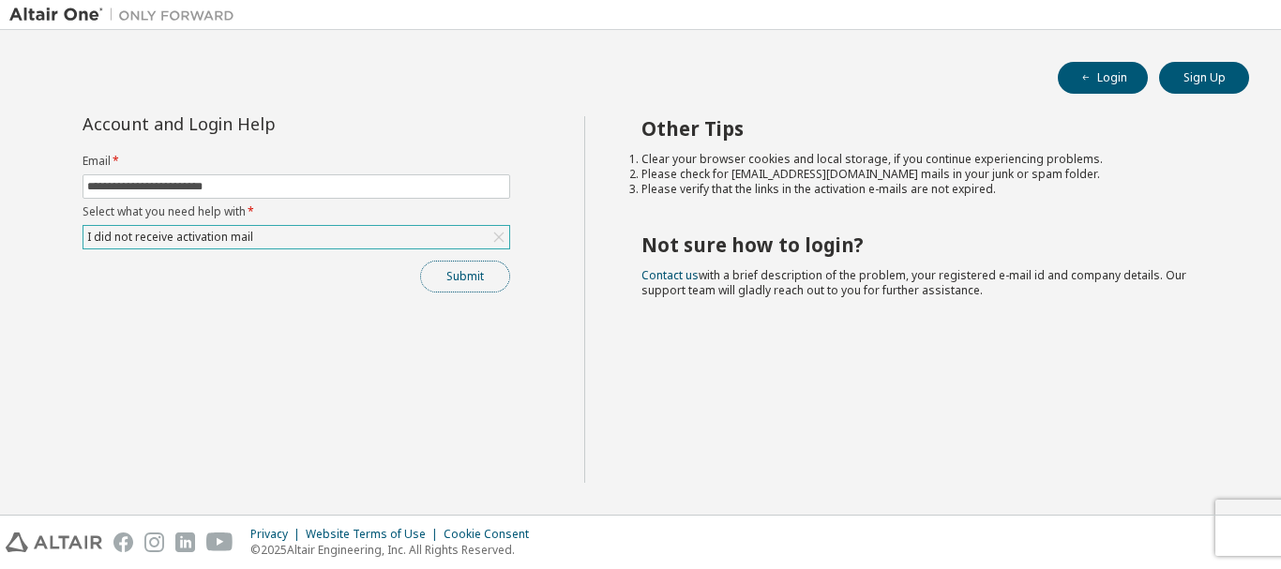
click at [446, 276] on button "Submit" at bounding box center [465, 277] width 90 height 32
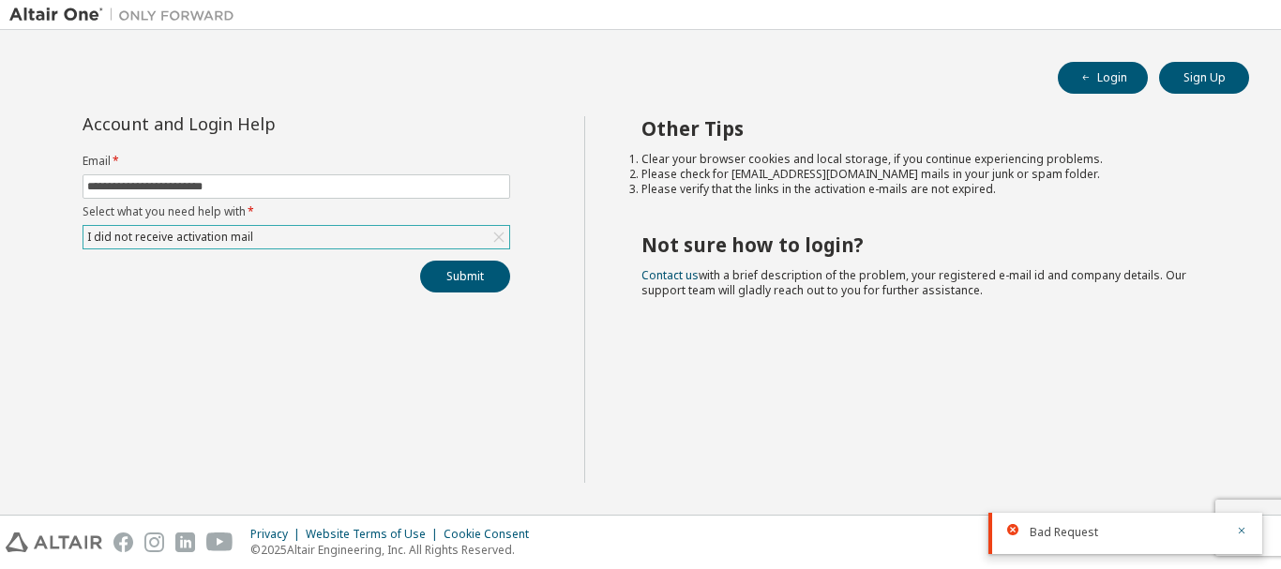
click at [321, 238] on div "I did not receive activation mail" at bounding box center [296, 237] width 426 height 23
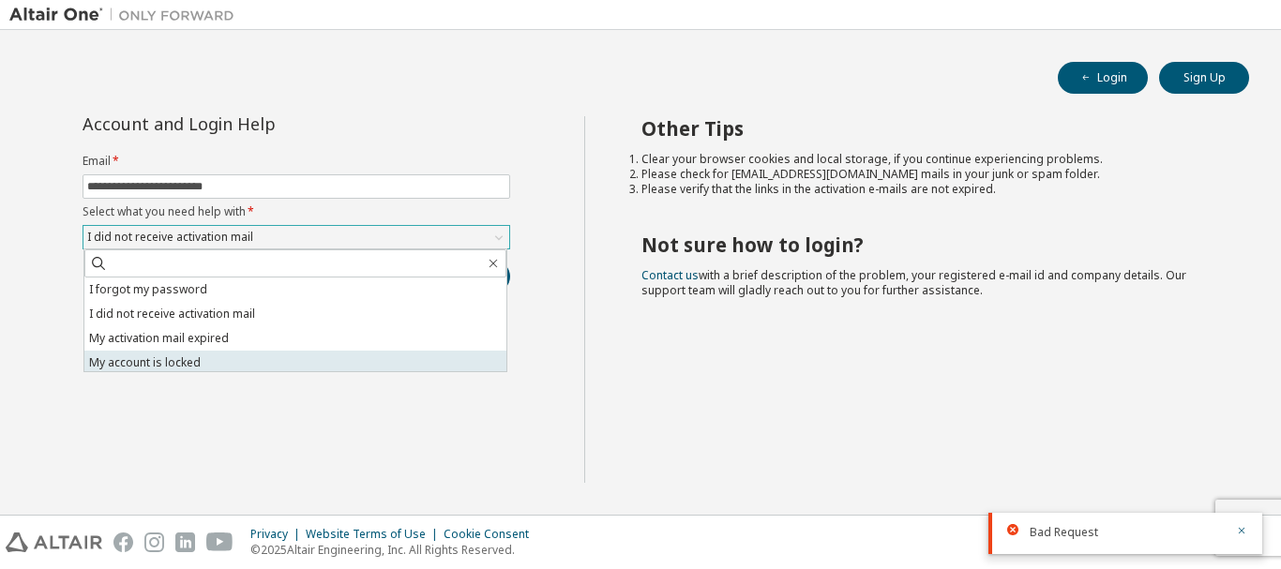
click at [221, 357] on li "My account is locked" at bounding box center [295, 363] width 422 height 24
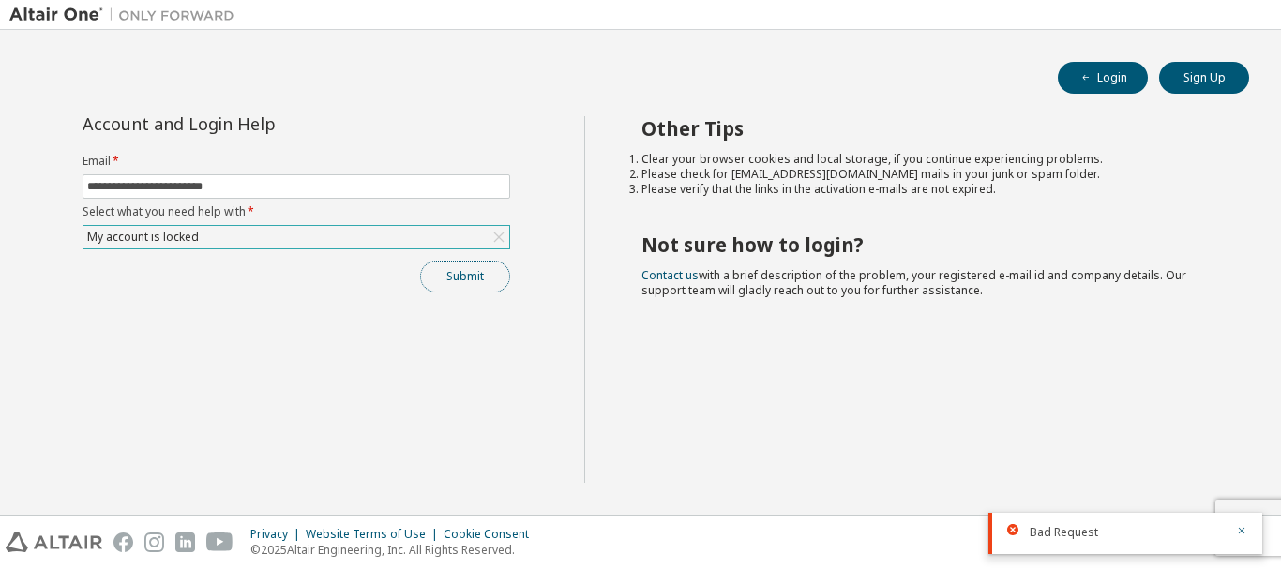
click at [486, 280] on button "Submit" at bounding box center [465, 277] width 90 height 32
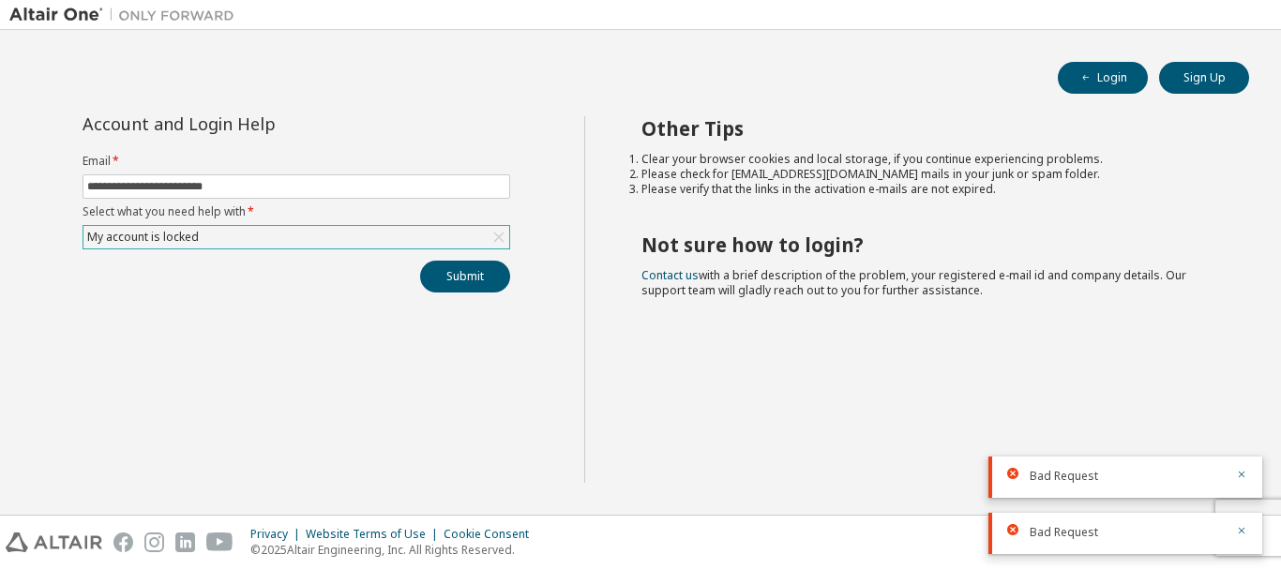
click at [320, 227] on div "My account is locked" at bounding box center [296, 237] width 426 height 23
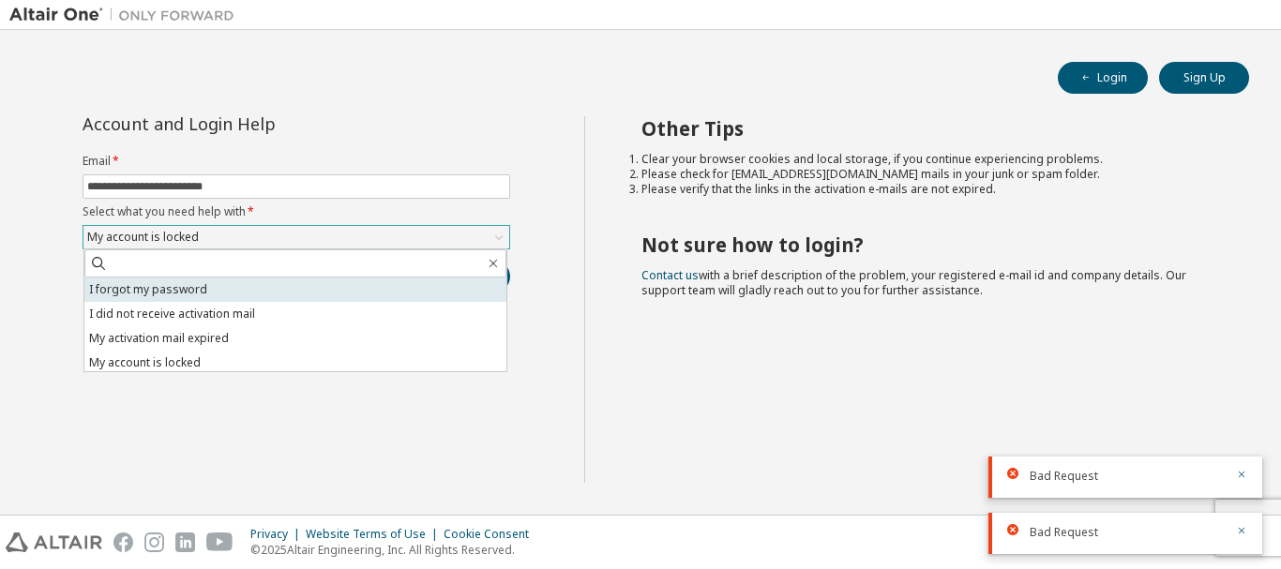
click at [111, 297] on li "I forgot my password" at bounding box center [295, 290] width 422 height 24
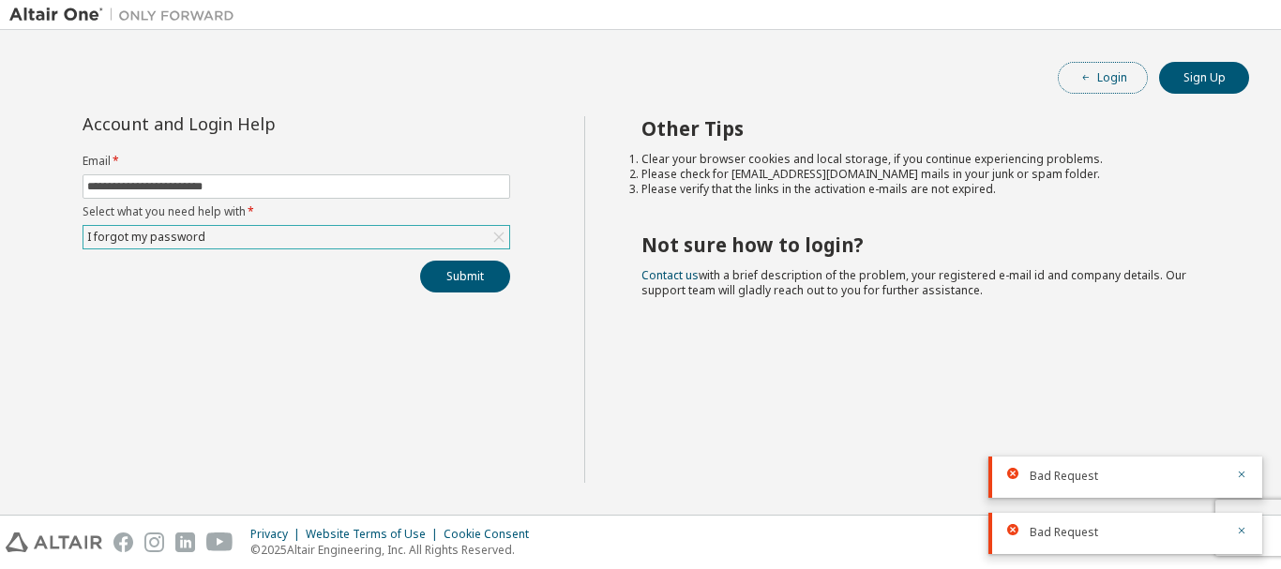
click at [1088, 82] on icon "button" at bounding box center [1086, 77] width 11 height 11
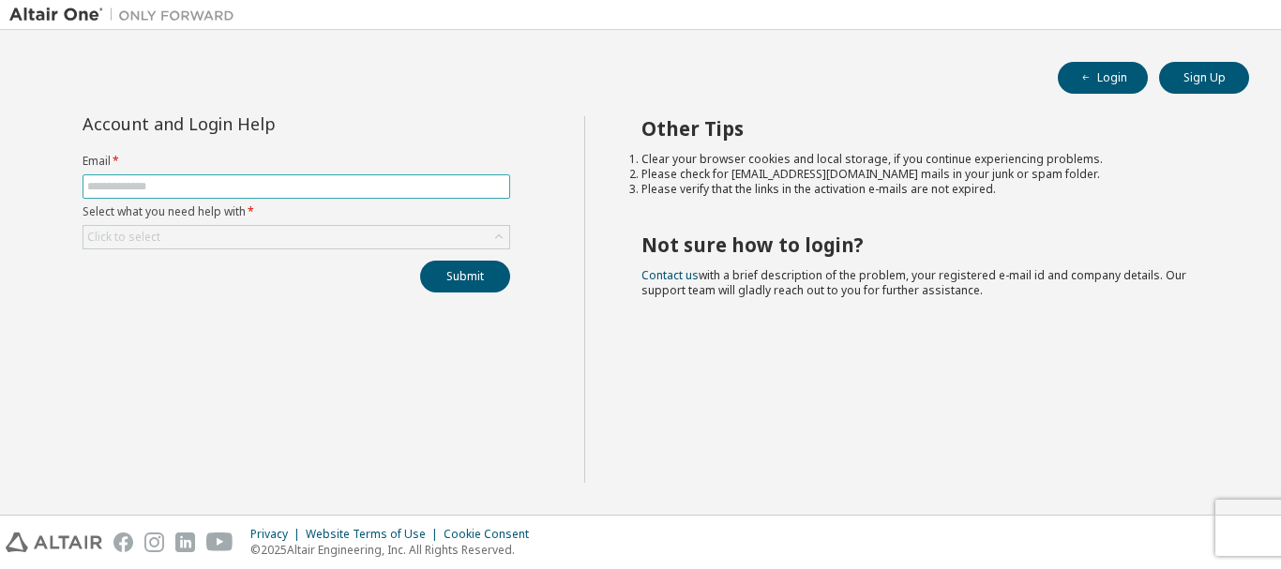
click at [274, 179] on input "text" at bounding box center [296, 186] width 418 height 15
type input "**********"
click at [295, 243] on div "Click to select" at bounding box center [296, 237] width 426 height 23
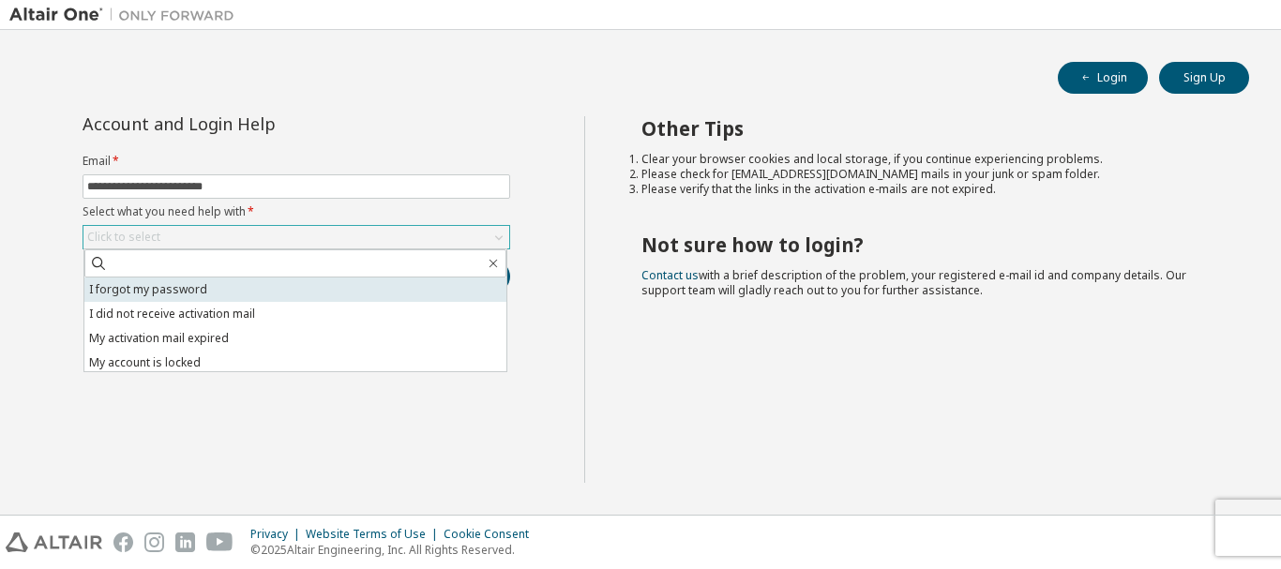
click at [202, 284] on li "I forgot my password" at bounding box center [295, 290] width 422 height 24
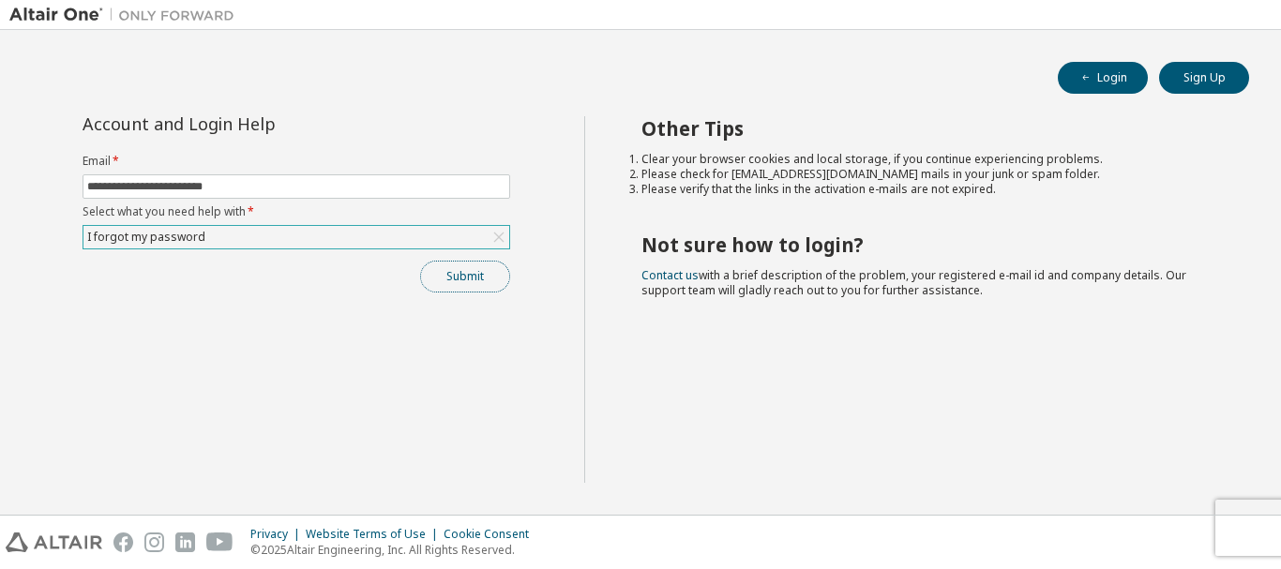
click at [446, 271] on button "Submit" at bounding box center [465, 277] width 90 height 32
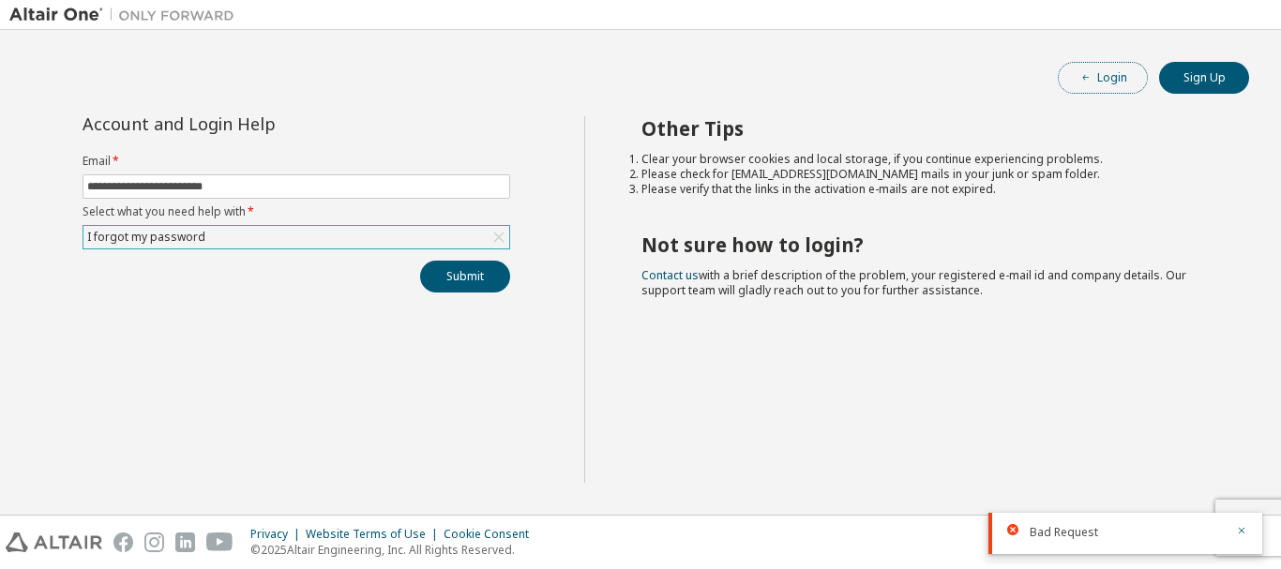
click at [1129, 85] on button "Login" at bounding box center [1103, 78] width 90 height 32
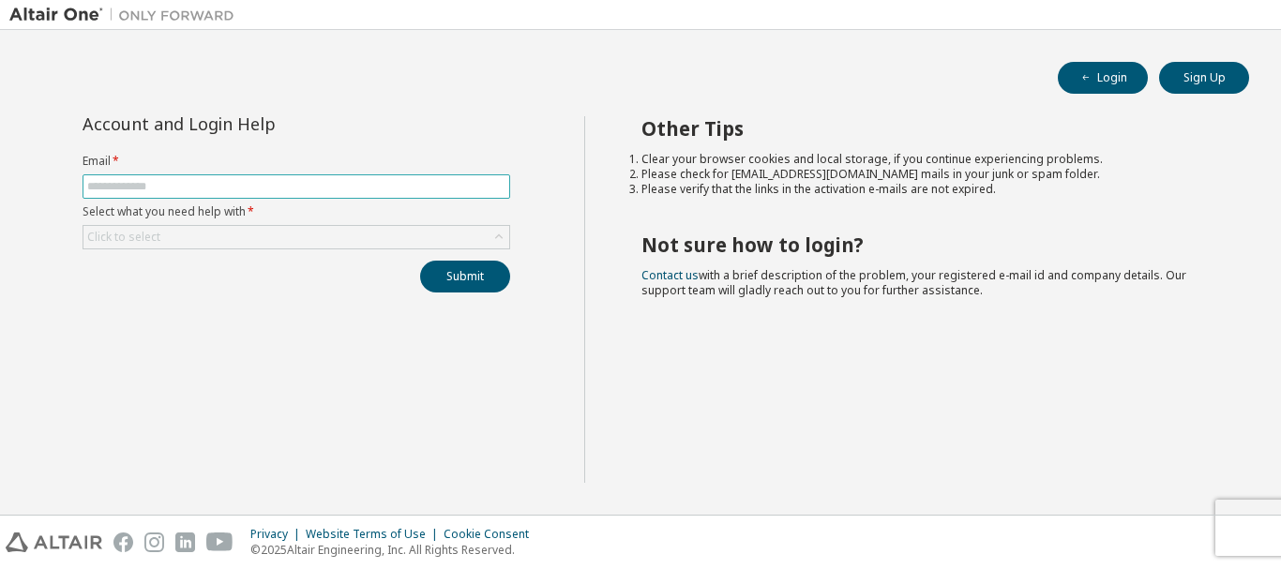
click at [204, 190] on input "text" at bounding box center [296, 186] width 418 height 15
type input "**********"
click at [227, 231] on div "Click to select" at bounding box center [296, 237] width 426 height 23
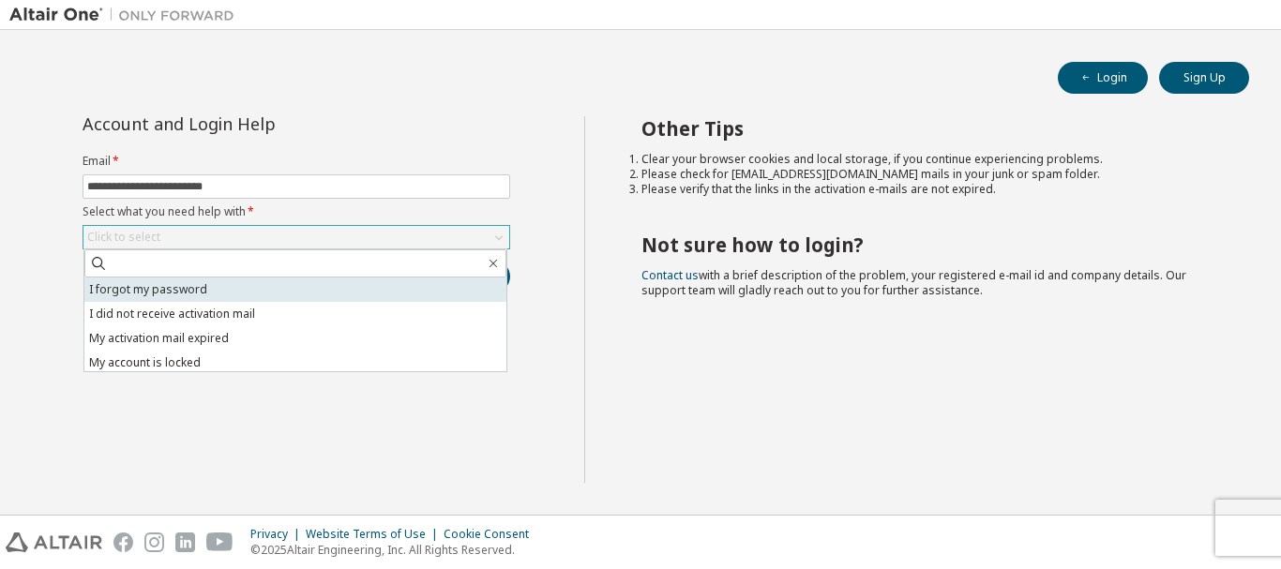
click at [180, 283] on li "I forgot my password" at bounding box center [295, 290] width 422 height 24
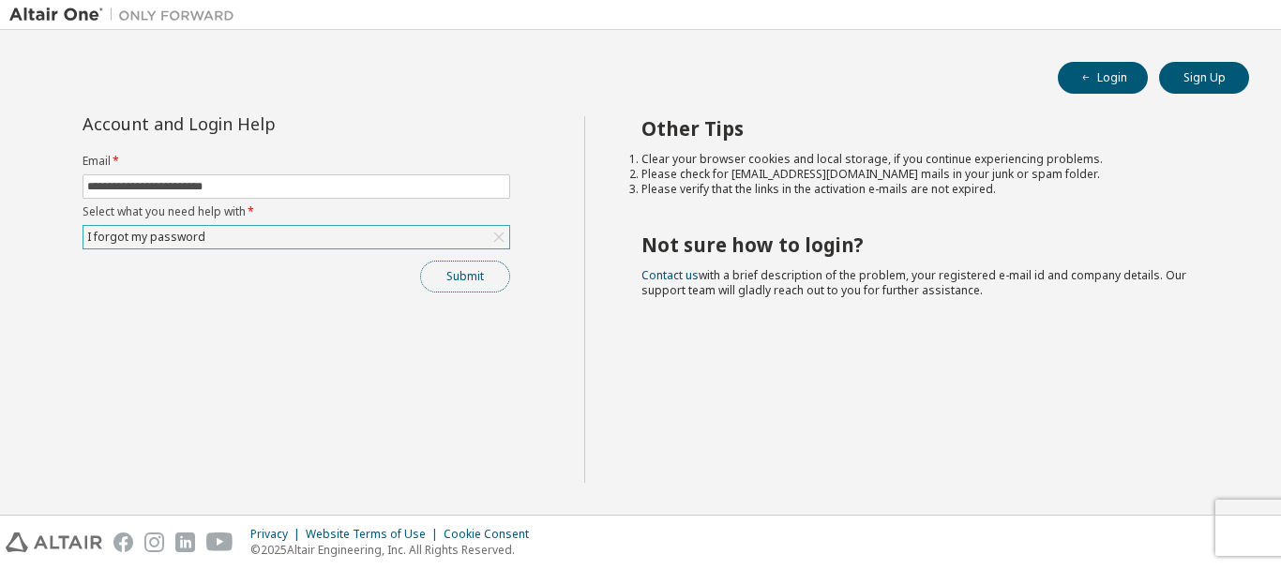
click at [479, 267] on button "Submit" at bounding box center [465, 277] width 90 height 32
